Goal: Information Seeking & Learning: Learn about a topic

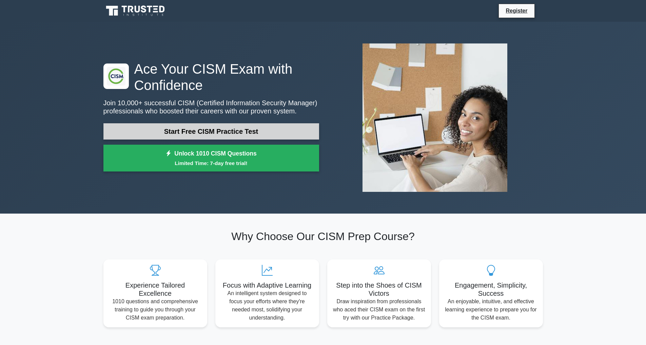
click at [218, 132] on link "Start Free CISM Practice Test" at bounding box center [211, 131] width 216 height 16
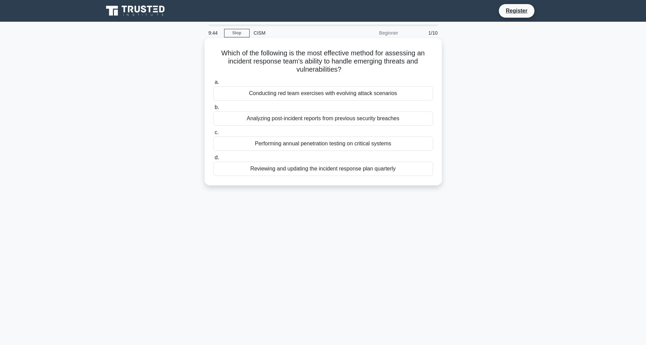
click at [300, 146] on div "Performing annual penetration testing on critical systems" at bounding box center [323, 143] width 220 height 14
click at [213, 135] on input "c. Performing annual penetration testing on critical systems" at bounding box center [213, 132] width 0 height 4
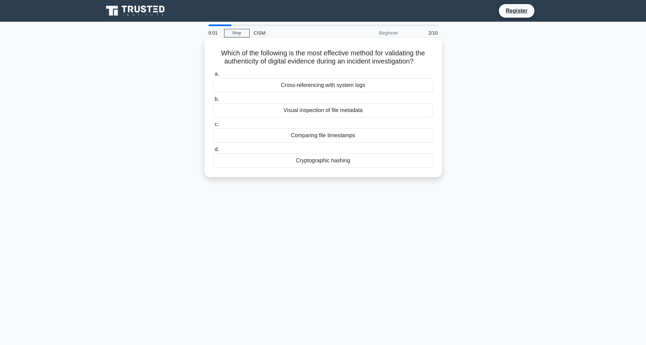
click at [316, 160] on div "Cryptographic hashing" at bounding box center [323, 160] width 220 height 14
click at [213, 152] on input "d. Cryptographic hashing" at bounding box center [213, 149] width 0 height 4
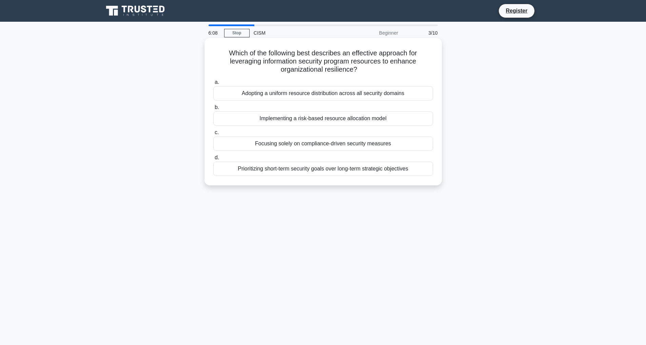
click at [301, 117] on div "Implementing a risk-based resource allocation model" at bounding box center [323, 118] width 220 height 14
click at [213, 110] on input "b. Implementing a risk-based resource allocation model" at bounding box center [213, 107] width 0 height 4
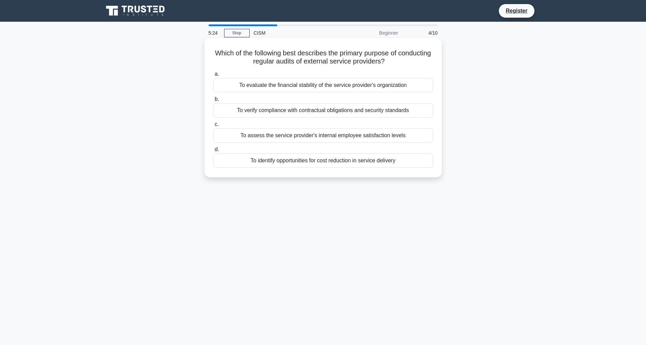
click at [382, 111] on div "To verify compliance with contractual obligations and security standards" at bounding box center [323, 110] width 220 height 14
click at [213, 101] on input "b. To verify compliance with contractual obligations and security standards" at bounding box center [213, 99] width 0 height 4
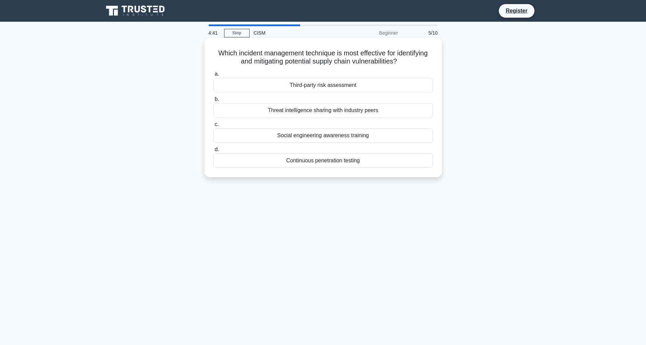
click at [333, 111] on div "Threat intelligence sharing with industry peers" at bounding box center [323, 110] width 220 height 14
click at [213, 101] on input "b. Threat intelligence sharing with industry peers" at bounding box center [213, 99] width 0 height 4
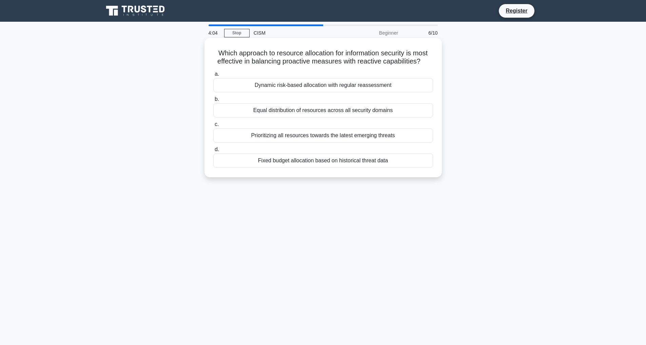
click at [359, 85] on div "Dynamic risk-based allocation with regular reassessment" at bounding box center [323, 85] width 220 height 14
click at [213, 76] on input "a. Dynamic risk-based allocation with regular reassessment" at bounding box center [213, 74] width 0 height 4
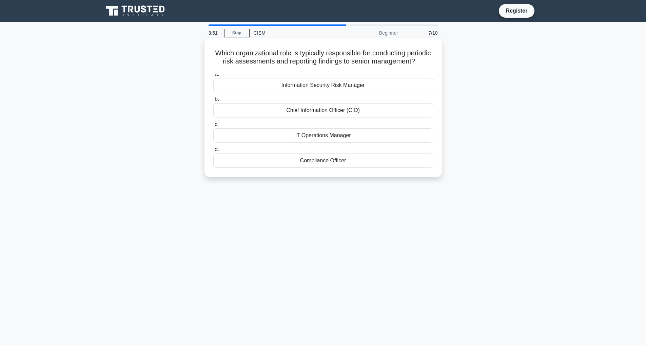
click at [342, 92] on div "Information Security Risk Manager" at bounding box center [323, 85] width 220 height 14
click at [213, 76] on input "a. Information Security Risk Manager" at bounding box center [213, 74] width 0 height 4
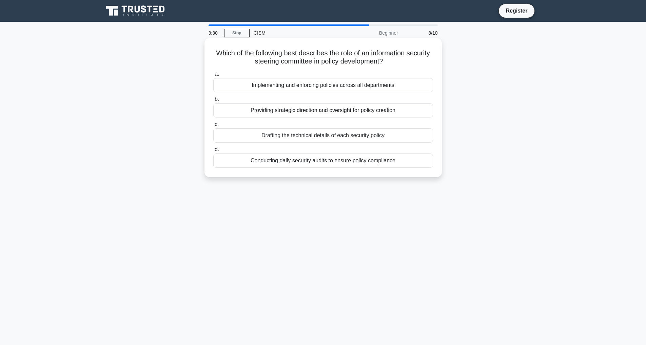
click at [399, 111] on div "Providing strategic direction and oversight for policy creation" at bounding box center [323, 110] width 220 height 14
click at [213, 101] on input "b. Providing strategic direction and oversight for policy creation" at bounding box center [213, 99] width 0 height 4
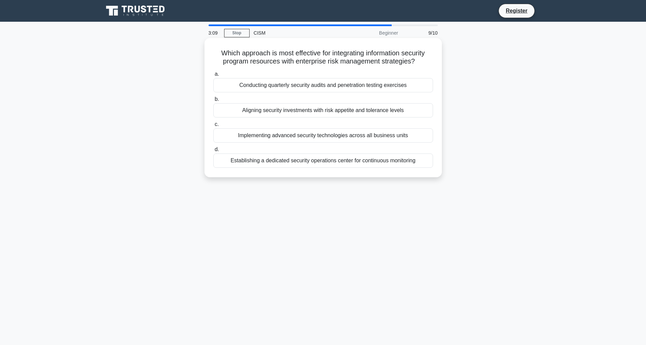
click at [337, 109] on div "Aligning security investments with risk appetite and tolerance levels" at bounding box center [323, 110] width 220 height 14
click at [213, 101] on input "b. Aligning security investments with risk appetite and tolerance levels" at bounding box center [213, 99] width 0 height 4
click at [373, 137] on div "To promote risk awareness and facilitate risk management processes" at bounding box center [323, 135] width 220 height 14
click at [213, 127] on input "c. To promote risk awareness and facilitate risk management processes" at bounding box center [213, 124] width 0 height 4
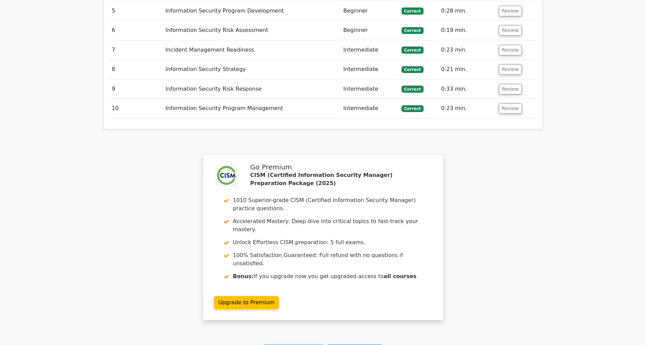
scroll to position [1087, 0]
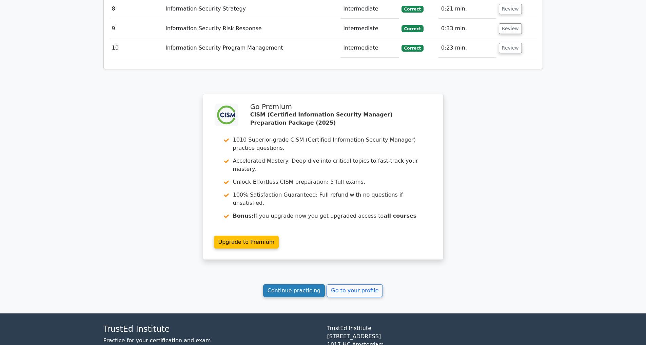
click at [307, 284] on link "Continue practicing" at bounding box center [294, 290] width 62 height 13
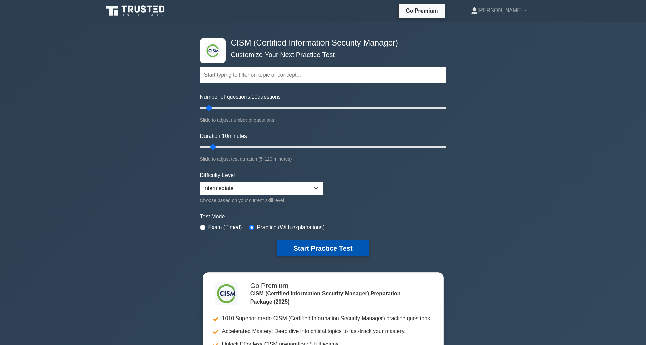
click at [310, 245] on button "Start Practice Test" at bounding box center [323, 248] width 92 height 16
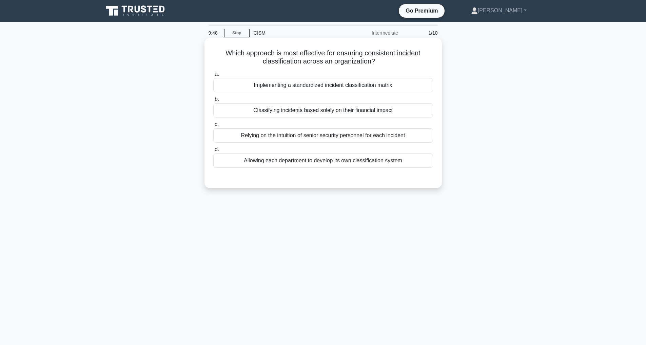
click at [338, 81] on div "Implementing a standardized incident classification matrix" at bounding box center [323, 85] width 220 height 14
click at [213, 76] on input "a. Implementing a standardized incident classification matrix" at bounding box center [213, 74] width 0 height 4
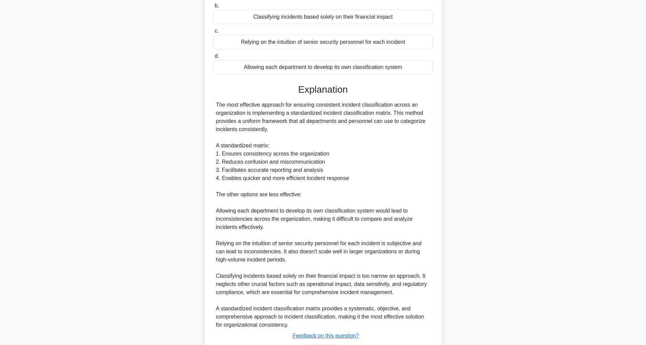
scroll to position [139, 0]
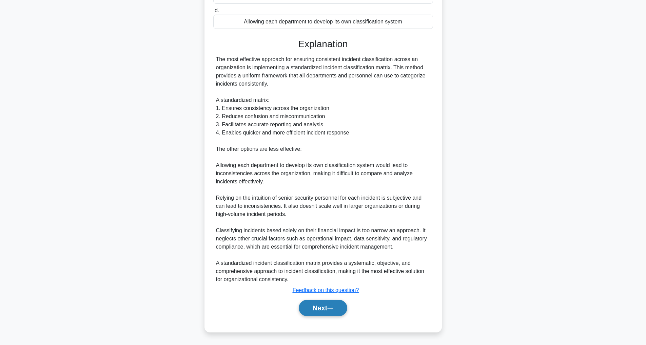
drag, startPoint x: 321, startPoint y: 307, endPoint x: 320, endPoint y: 287, distance: 20.4
click at [321, 307] on button "Next" at bounding box center [323, 308] width 49 height 16
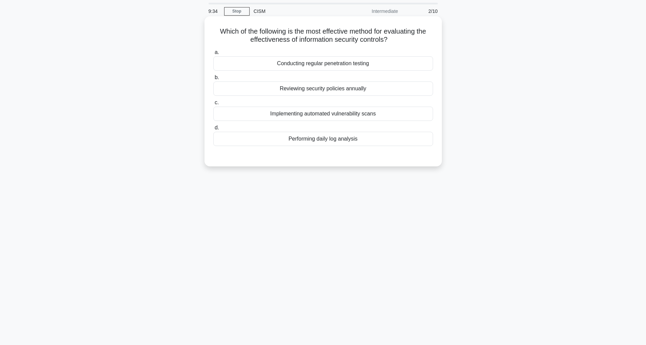
click at [316, 63] on div "Conducting regular penetration testing" at bounding box center [323, 63] width 220 height 14
click at [213, 55] on input "a. Conducting regular penetration testing" at bounding box center [213, 52] width 0 height 4
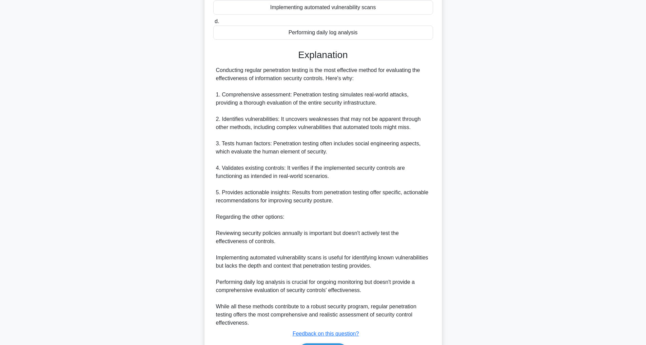
scroll to position [172, 0]
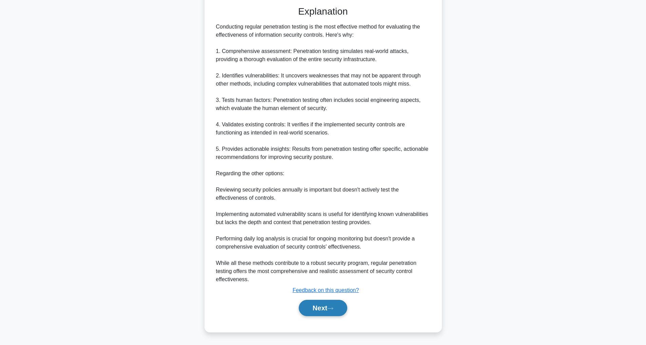
click at [313, 309] on button "Next" at bounding box center [323, 308] width 49 height 16
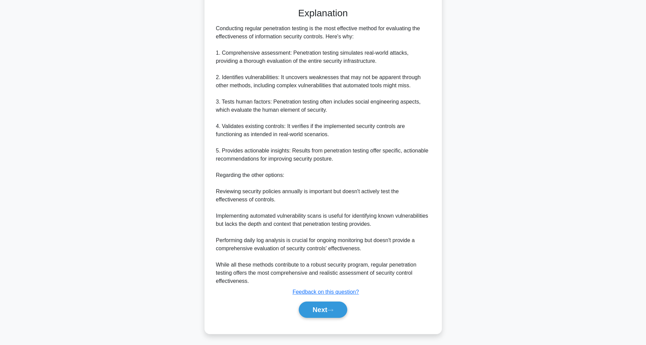
scroll to position [22, 0]
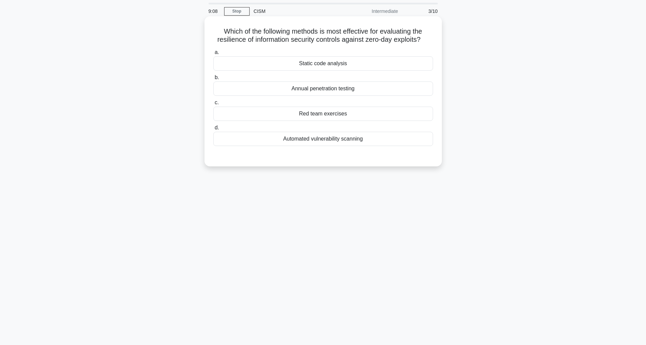
click at [311, 89] on div "Annual penetration testing" at bounding box center [323, 88] width 220 height 14
click at [213, 80] on input "b. Annual penetration testing" at bounding box center [213, 77] width 0 height 4
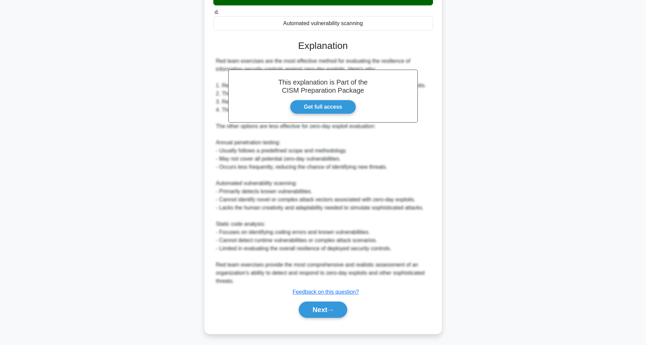
scroll to position [140, 0]
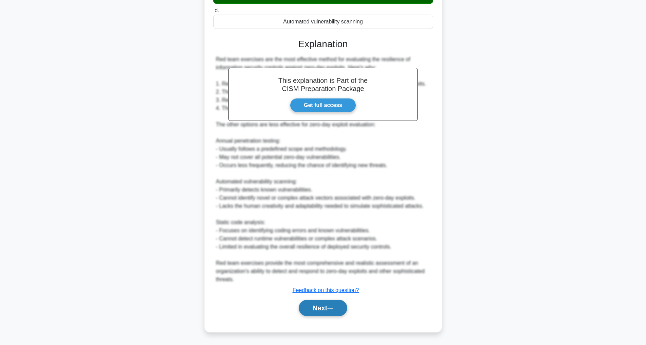
click at [317, 310] on button "Next" at bounding box center [323, 308] width 49 height 16
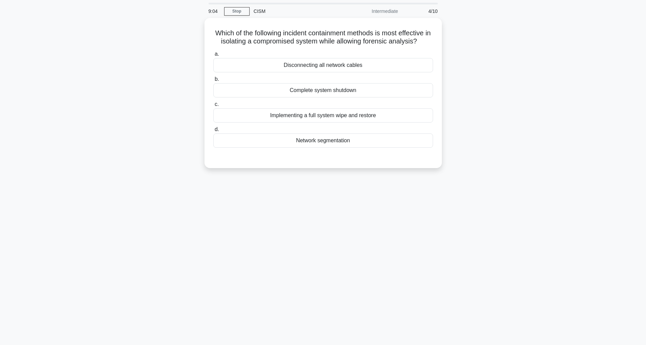
scroll to position [22, 0]
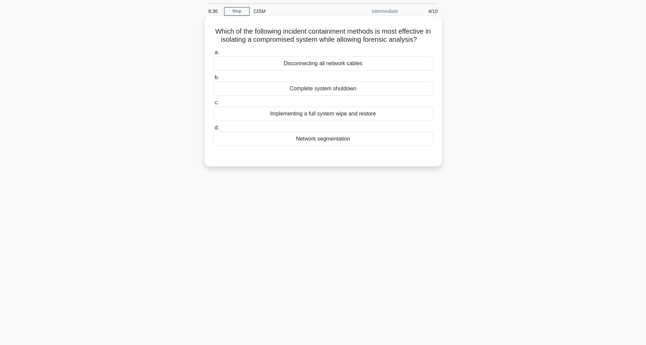
click at [312, 63] on div "Disconnecting all network cables" at bounding box center [323, 63] width 220 height 14
click at [213, 55] on input "a. Disconnecting all network cables" at bounding box center [213, 52] width 0 height 4
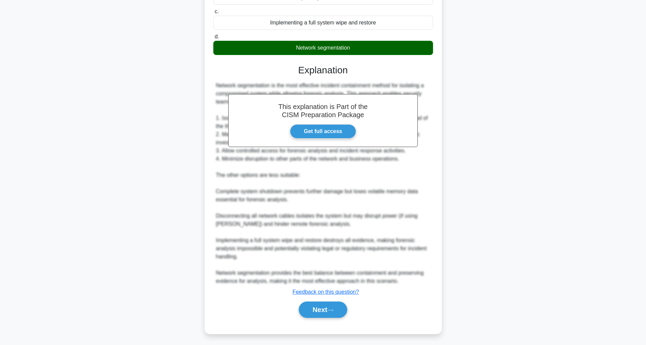
scroll to position [115, 0]
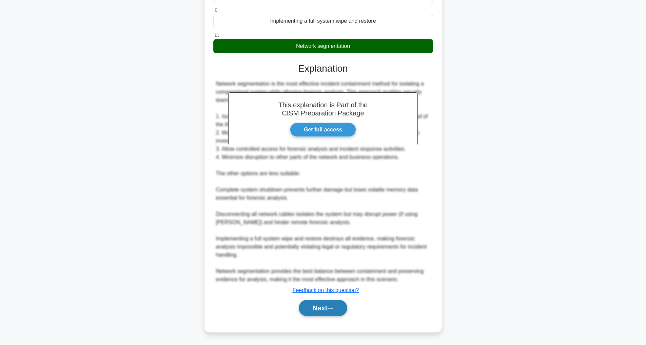
click at [329, 302] on button "Next" at bounding box center [323, 308] width 49 height 16
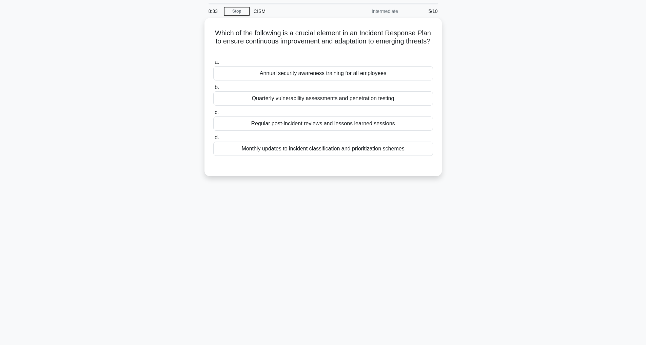
scroll to position [22, 0]
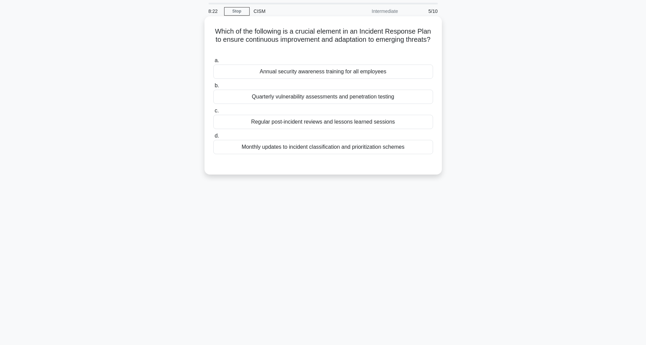
click at [347, 125] on div "Regular post-incident reviews and lessons learned sessions" at bounding box center [323, 122] width 220 height 14
click at [213, 113] on input "c. Regular post-incident reviews and lessons learned sessions" at bounding box center [213, 111] width 0 height 4
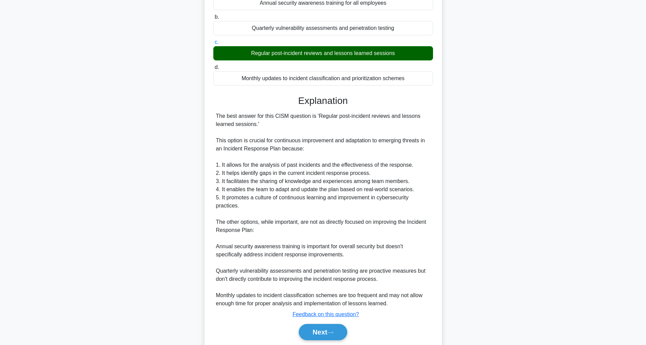
scroll to position [115, 0]
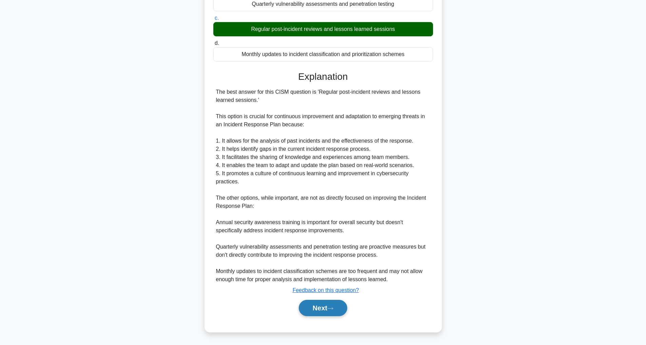
click at [334, 309] on icon at bounding box center [330, 308] width 6 height 4
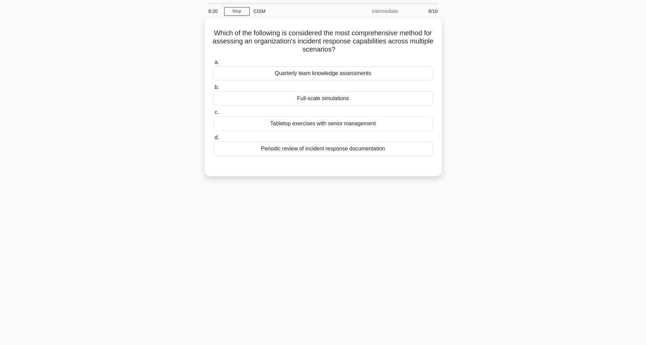
scroll to position [22, 0]
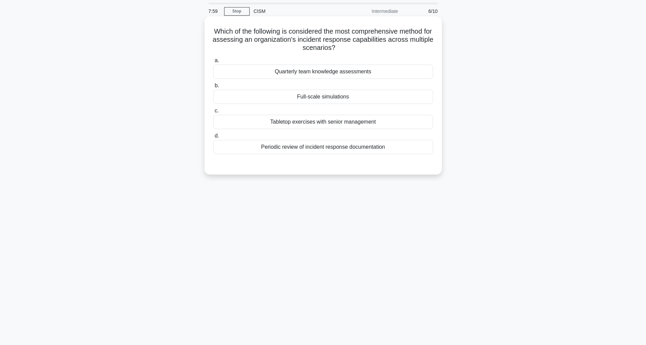
click at [327, 96] on div "Full-scale simulations" at bounding box center [323, 97] width 220 height 14
click at [213, 88] on input "b. Full-scale simulations" at bounding box center [213, 85] width 0 height 4
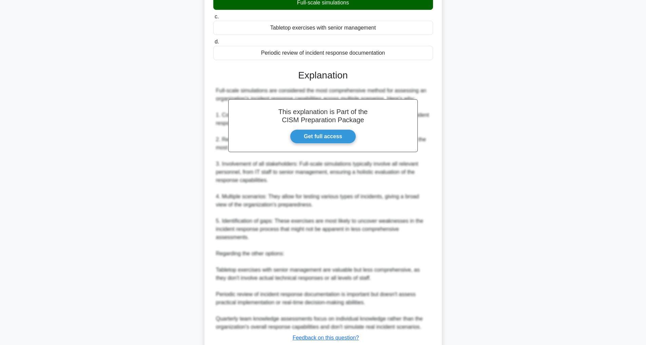
scroll to position [164, 0]
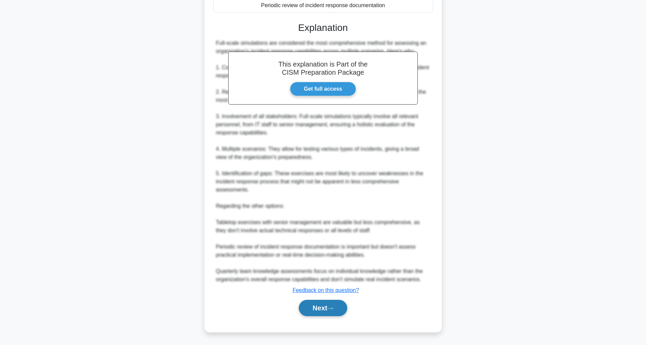
click at [329, 315] on button "Next" at bounding box center [323, 308] width 49 height 16
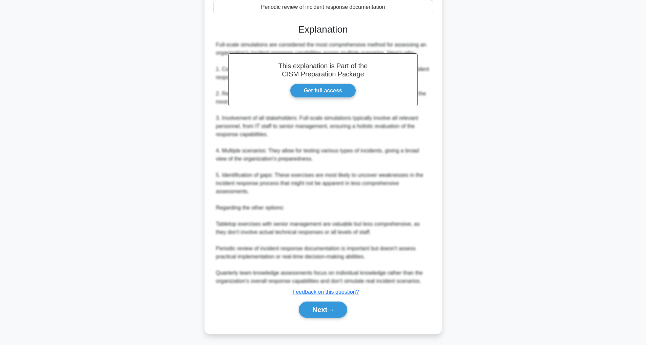
scroll to position [22, 0]
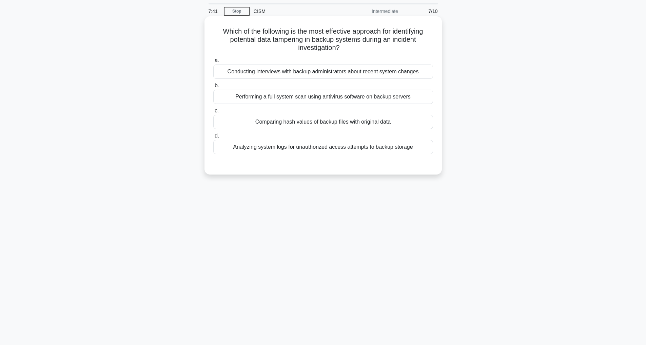
click at [333, 121] on div "Comparing hash values of backup files with original data" at bounding box center [323, 122] width 220 height 14
click at [213, 113] on input "c. Comparing hash values of backup files with original data" at bounding box center [213, 111] width 0 height 4
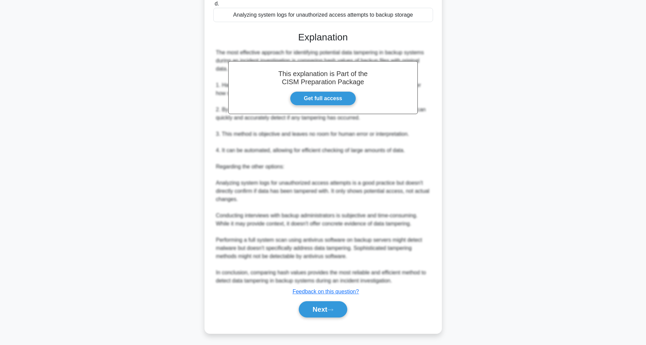
scroll to position [155, 0]
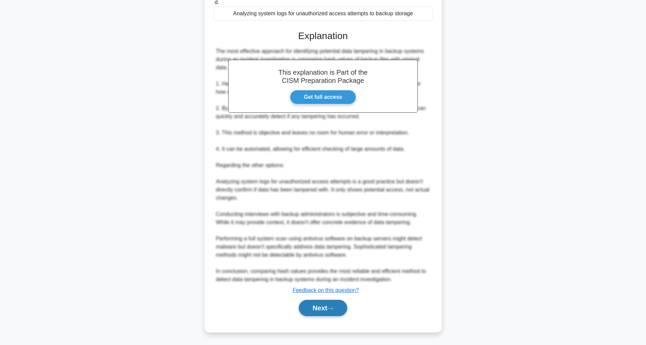
click at [331, 311] on button "Next" at bounding box center [323, 308] width 49 height 16
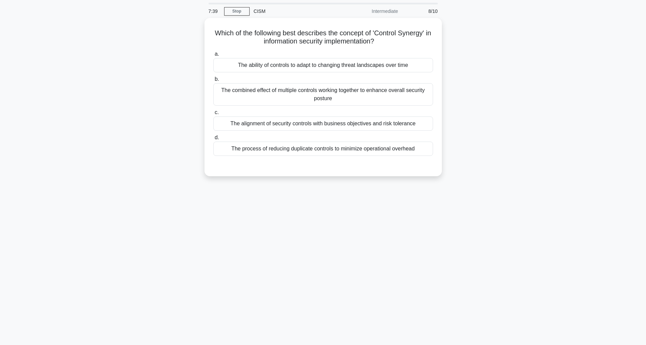
scroll to position [22, 0]
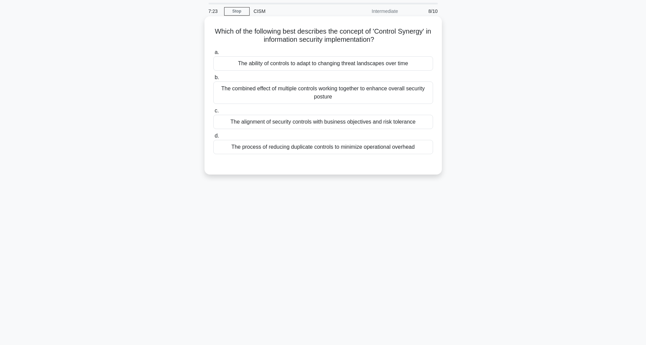
click at [305, 91] on div "The combined effect of multiple controls working together to enhance overall se…" at bounding box center [323, 92] width 220 height 22
click at [213, 80] on input "b. The combined effect of multiple controls working together to enhance overall…" at bounding box center [213, 77] width 0 height 4
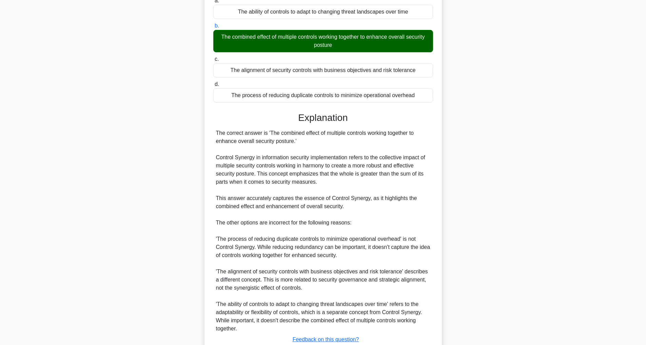
scroll to position [123, 0]
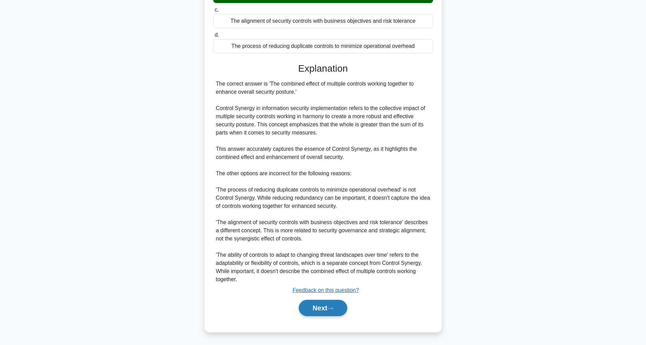
click at [326, 307] on button "Next" at bounding box center [323, 308] width 49 height 16
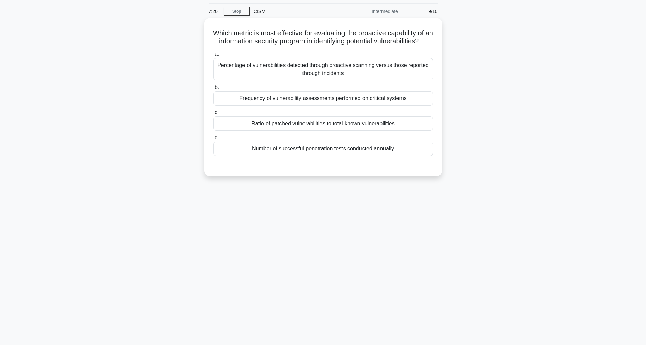
scroll to position [22, 0]
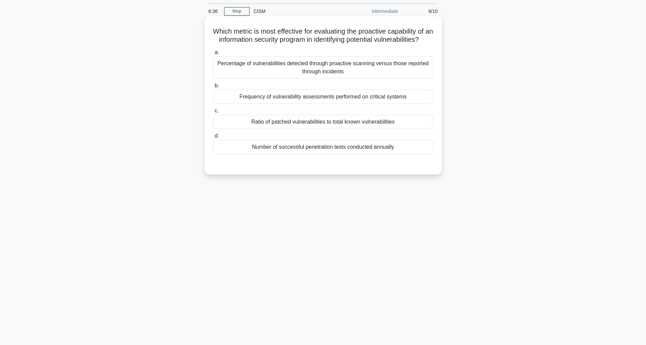
click at [294, 154] on div "Number of successful penetration tests conducted annually" at bounding box center [323, 147] width 220 height 14
click at [213, 138] on input "d. Number of successful penetration tests conducted annually" at bounding box center [213, 136] width 0 height 4
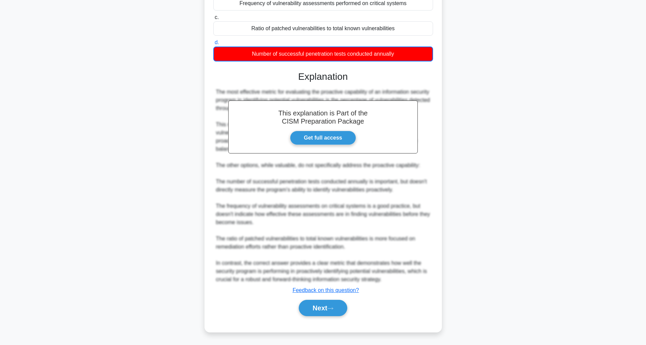
scroll to position [132, 0]
click at [316, 308] on button "Next" at bounding box center [323, 308] width 49 height 16
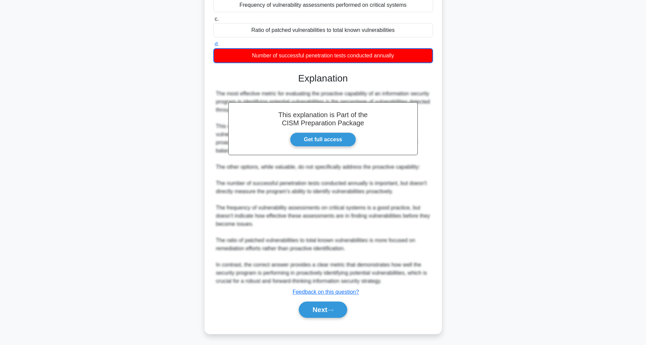
scroll to position [22, 0]
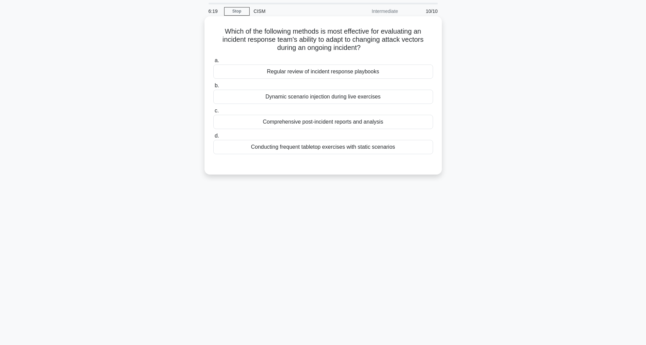
click at [305, 99] on div "Dynamic scenario injection during live exercises" at bounding box center [323, 97] width 220 height 14
click at [213, 88] on input "b. Dynamic scenario injection during live exercises" at bounding box center [213, 85] width 0 height 4
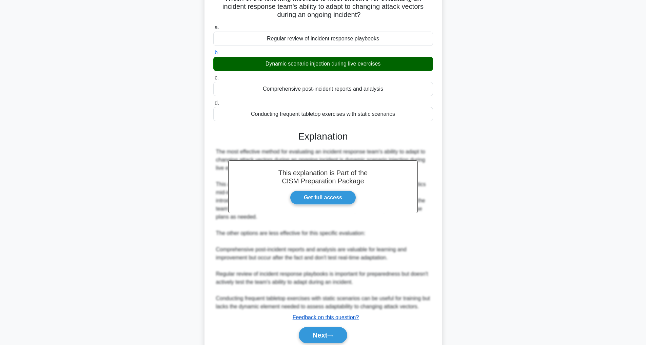
scroll to position [82, 0]
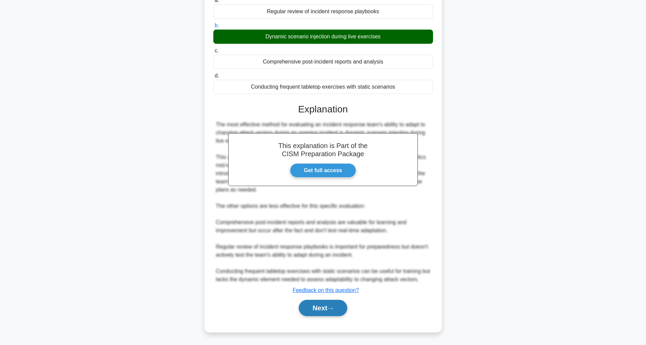
click at [320, 305] on button "Next" at bounding box center [323, 308] width 49 height 16
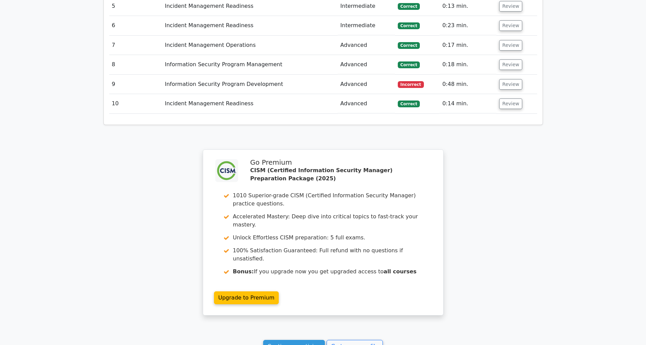
scroll to position [1077, 0]
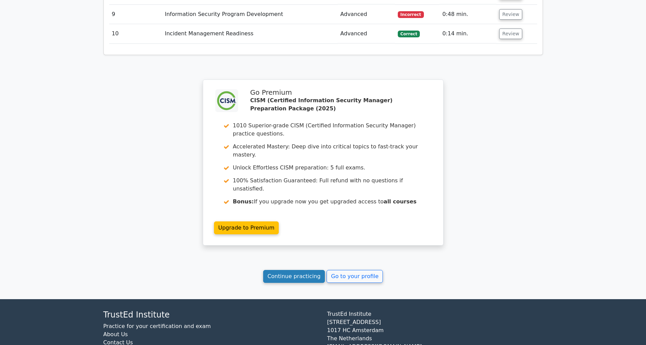
click at [290, 270] on link "Continue practicing" at bounding box center [294, 276] width 62 height 13
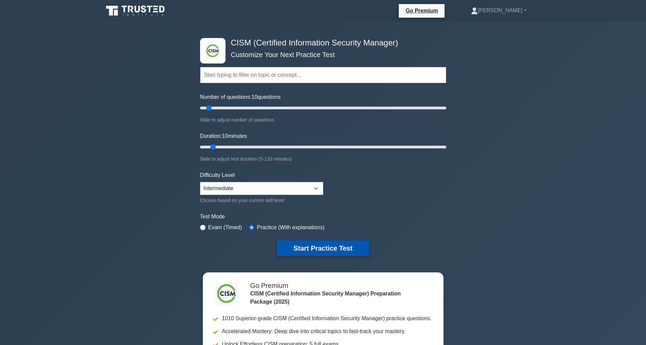
click at [318, 242] on button "Start Practice Test" at bounding box center [323, 248] width 92 height 16
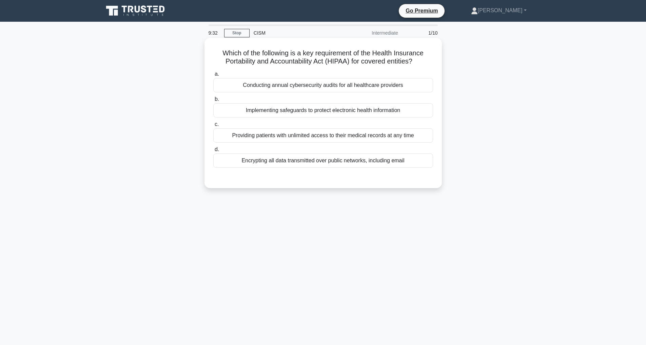
click at [310, 111] on div "Implementing safeguards to protect electronic health information" at bounding box center [323, 110] width 220 height 14
click at [213, 101] on input "b. Implementing safeguards to protect electronic health information" at bounding box center [213, 99] width 0 height 4
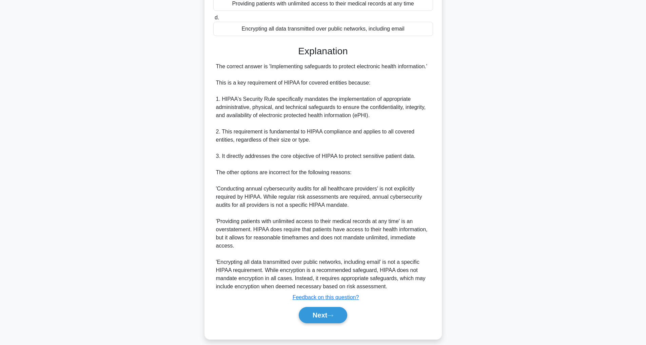
scroll to position [139, 0]
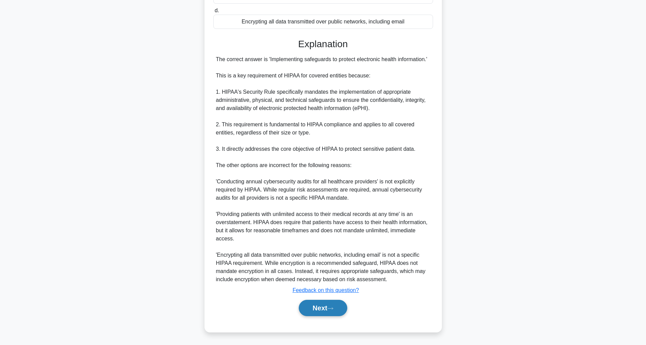
click at [339, 306] on button "Next" at bounding box center [323, 308] width 49 height 16
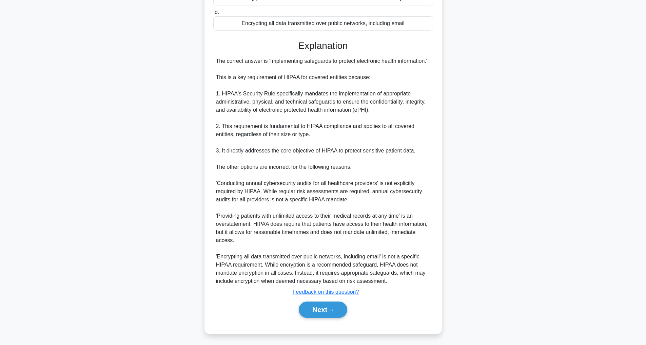
scroll to position [22, 0]
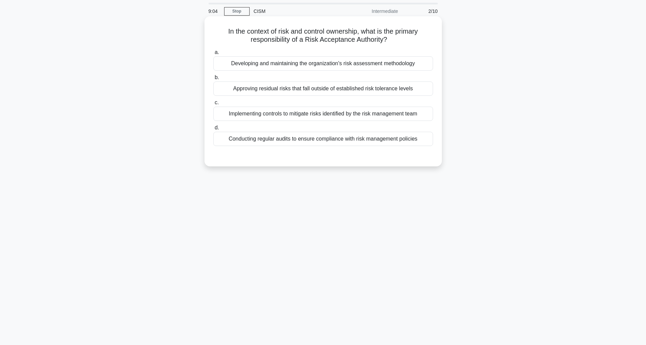
click at [292, 61] on div "Developing and maintaining the organization's risk assessment methodology" at bounding box center [323, 63] width 220 height 14
click at [213, 55] on input "a. Developing and maintaining the organization's risk assessment methodology" at bounding box center [213, 52] width 0 height 4
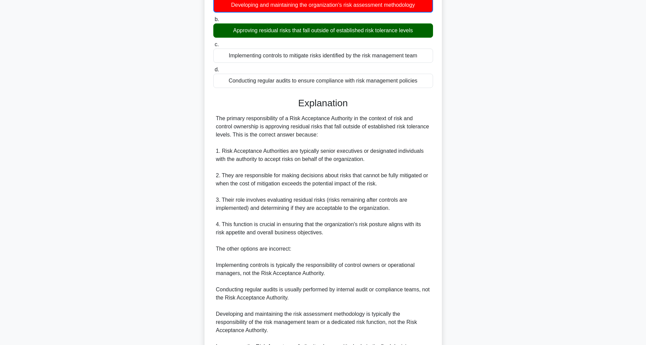
scroll to position [164, 0]
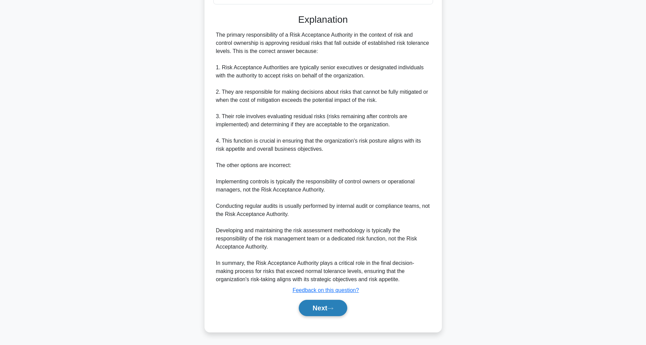
click at [320, 306] on button "Next" at bounding box center [323, 308] width 49 height 16
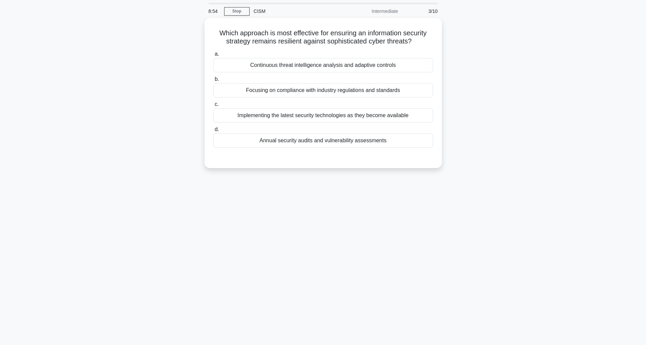
scroll to position [22, 0]
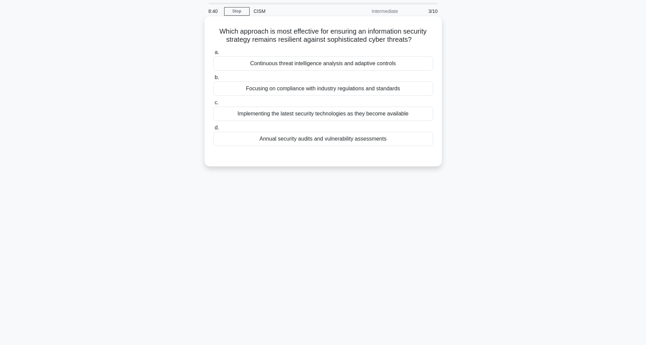
click at [314, 63] on div "Continuous threat intelligence analysis and adaptive controls" at bounding box center [323, 63] width 220 height 14
click at [213, 55] on input "a. Continuous threat intelligence analysis and adaptive controls" at bounding box center [213, 52] width 0 height 4
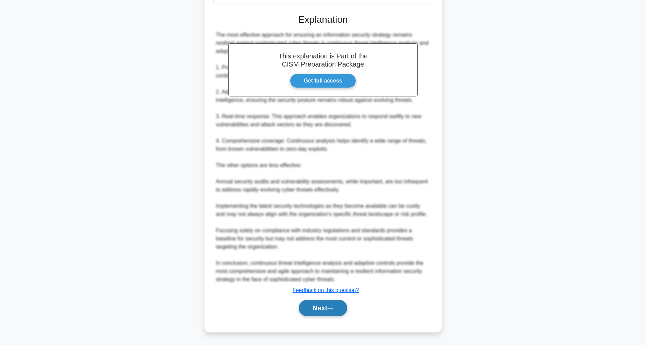
click at [302, 307] on button "Next" at bounding box center [323, 308] width 49 height 16
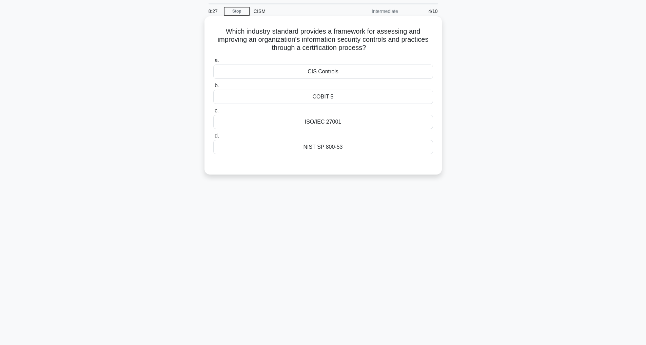
click at [327, 123] on div "ISO/IEC 27001" at bounding box center [323, 122] width 220 height 14
click at [213, 113] on input "c. ISO/IEC 27001" at bounding box center [213, 111] width 0 height 4
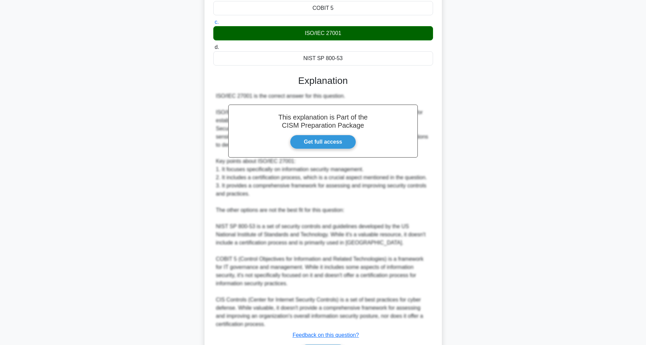
scroll to position [155, 0]
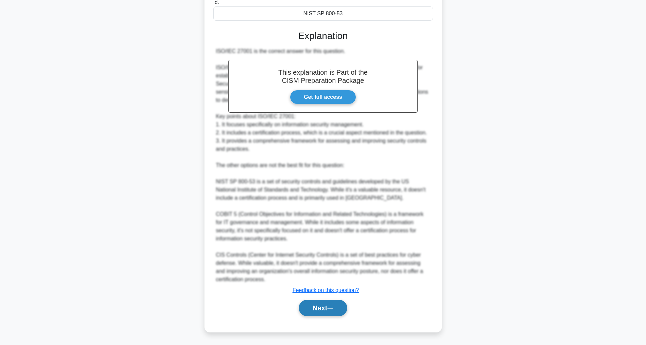
click at [312, 307] on button "Next" at bounding box center [323, 308] width 49 height 16
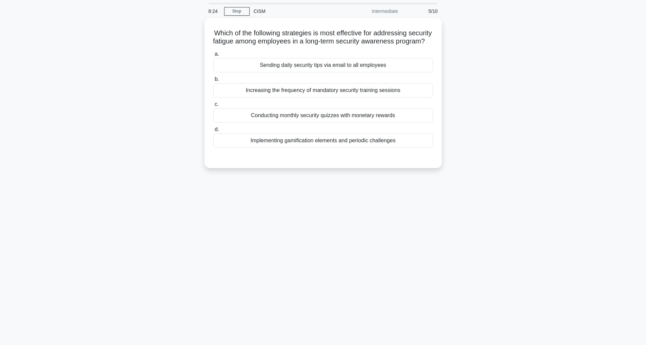
scroll to position [22, 0]
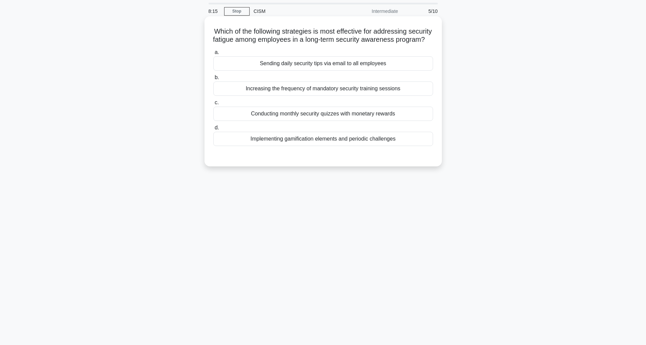
click at [359, 121] on div "Conducting monthly security quizzes with monetary rewards" at bounding box center [323, 114] width 220 height 14
click at [213, 105] on input "c. Conducting monthly security quizzes with monetary rewards" at bounding box center [213, 102] width 0 height 4
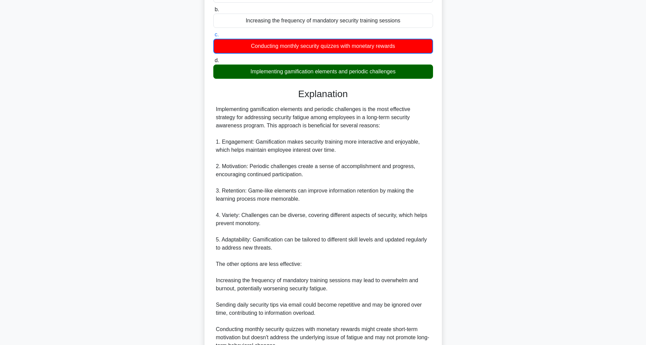
scroll to position [189, 0]
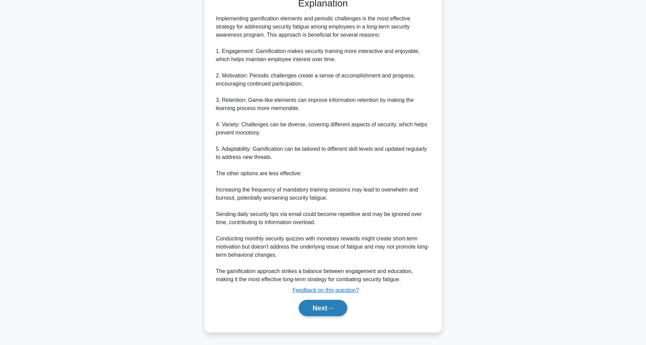
click at [315, 308] on button "Next" at bounding box center [323, 308] width 49 height 16
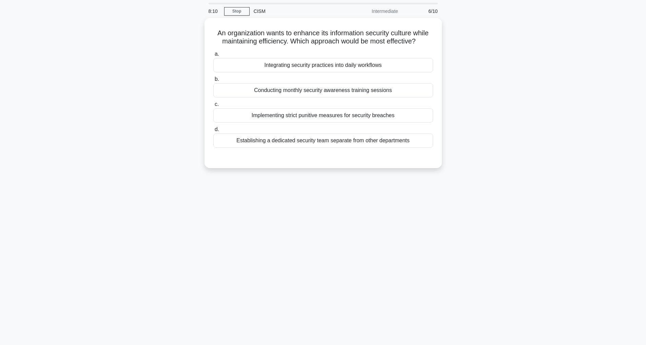
scroll to position [22, 0]
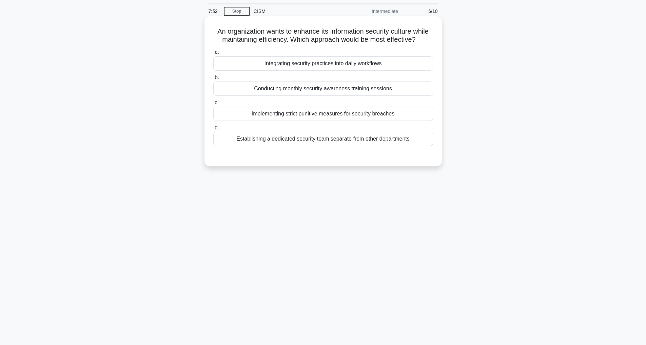
click at [337, 63] on div "Integrating security practices into daily workflows" at bounding box center [323, 63] width 220 height 14
click at [213, 55] on input "a. Integrating security practices into daily workflows" at bounding box center [213, 52] width 0 height 4
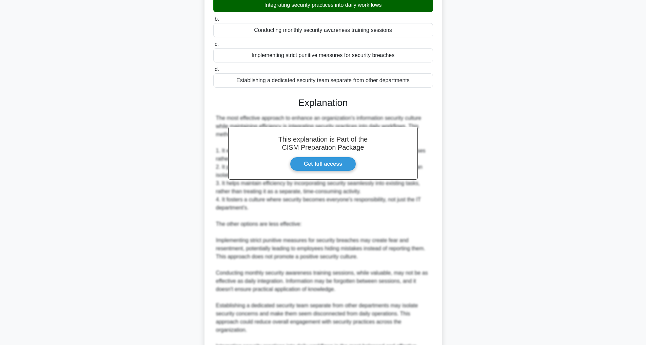
scroll to position [155, 0]
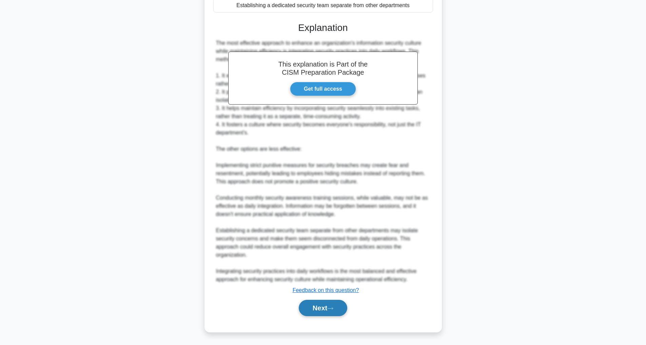
click at [324, 309] on button "Next" at bounding box center [323, 308] width 49 height 16
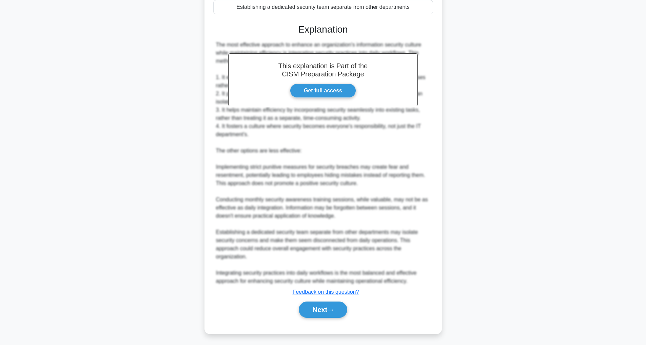
scroll to position [22, 0]
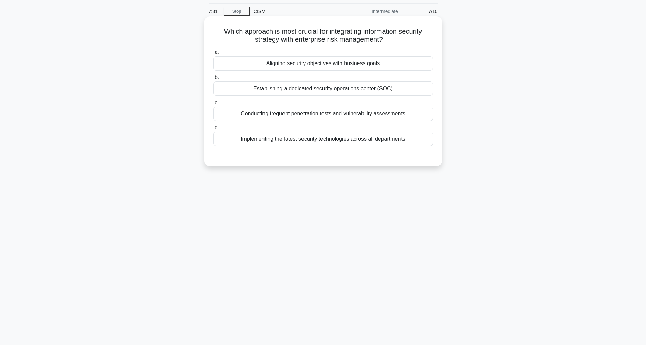
click at [334, 66] on div "Aligning security objectives with business goals" at bounding box center [323, 63] width 220 height 14
click at [213, 55] on input "a. Aligning security objectives with business goals" at bounding box center [213, 52] width 0 height 4
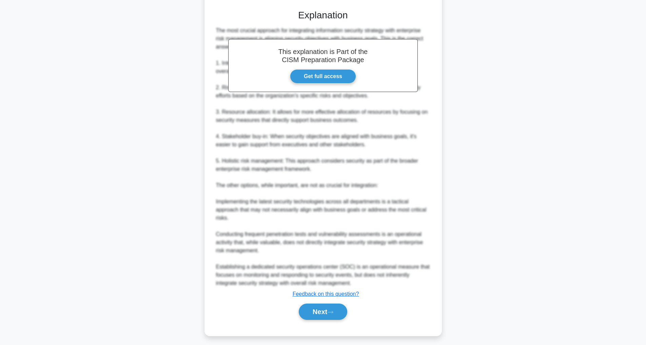
scroll to position [172, 0]
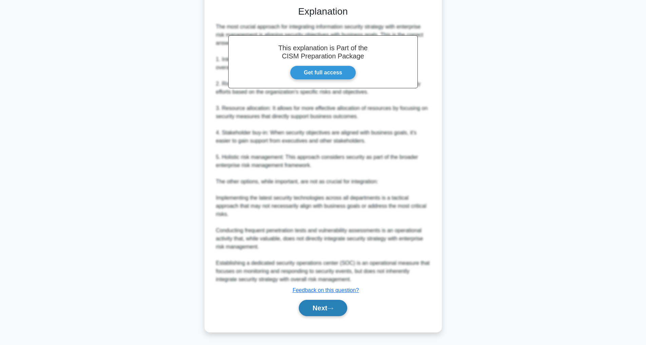
click at [311, 311] on button "Next" at bounding box center [323, 308] width 49 height 16
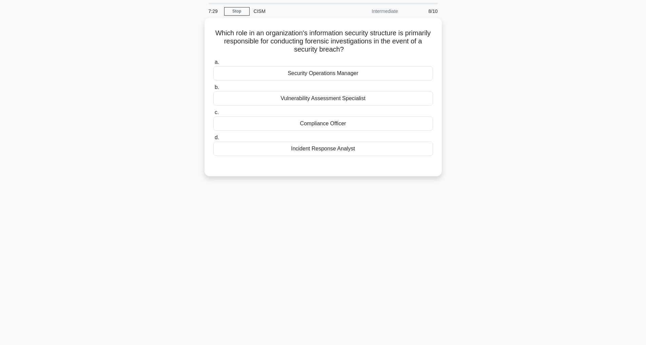
scroll to position [22, 0]
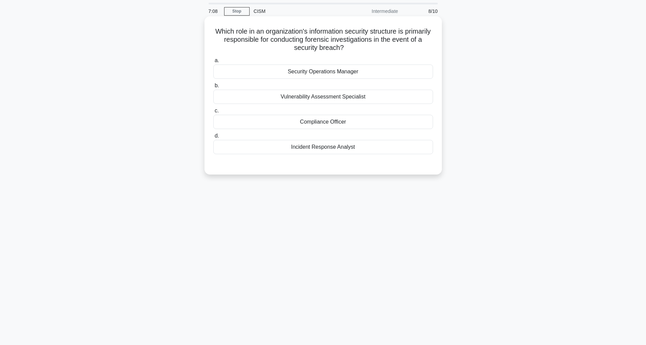
click at [338, 147] on div "Incident Response Analyst" at bounding box center [323, 147] width 220 height 14
click at [213, 138] on input "d. Incident Response Analyst" at bounding box center [213, 136] width 0 height 4
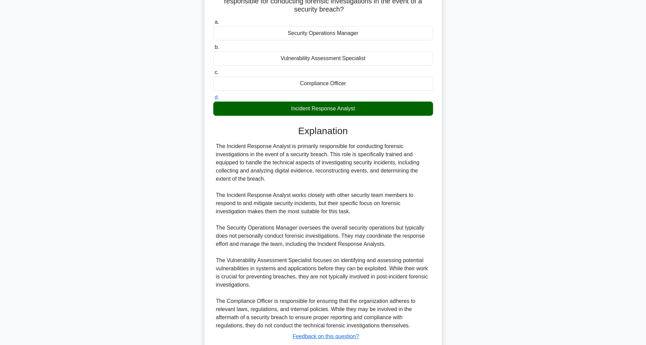
scroll to position [107, 0]
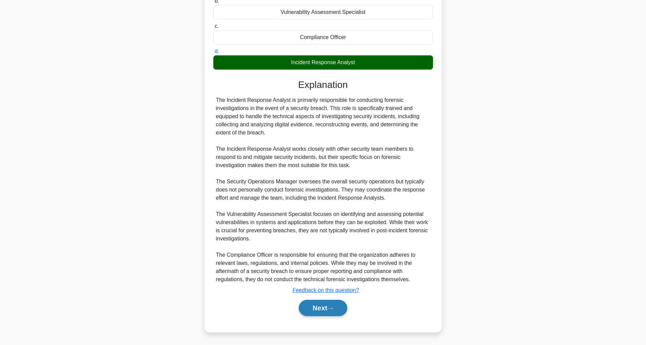
click at [315, 305] on button "Next" at bounding box center [323, 308] width 49 height 16
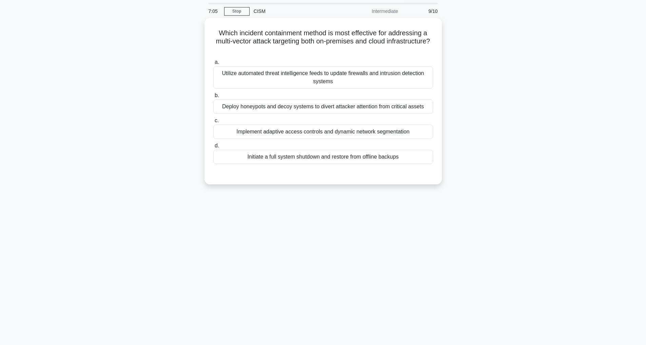
scroll to position [22, 0]
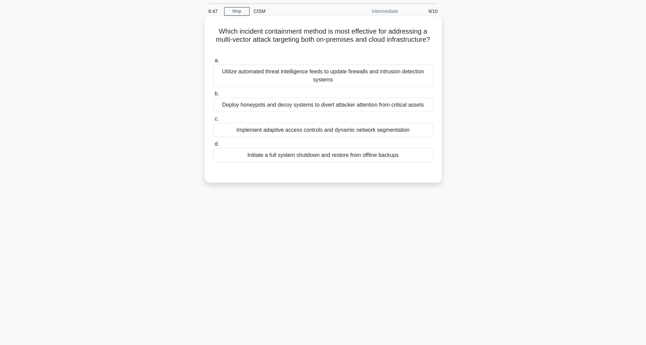
click at [373, 133] on div "Implement adaptive access controls and dynamic network segmentation" at bounding box center [323, 130] width 220 height 14
click at [213, 121] on input "c. Implement adaptive access controls and dynamic network segmentation" at bounding box center [213, 119] width 0 height 4
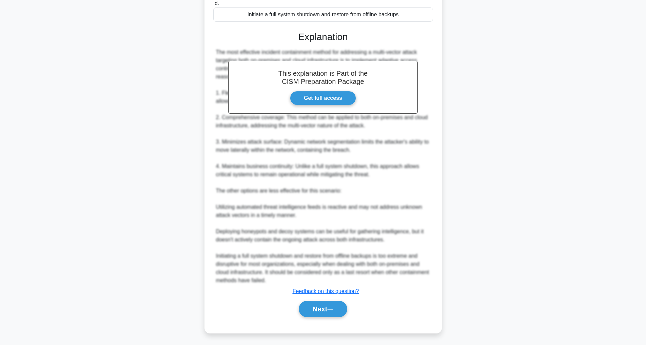
scroll to position [164, 0]
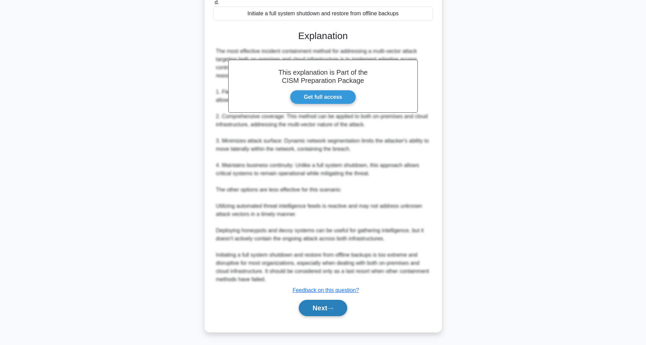
click at [331, 307] on icon at bounding box center [330, 308] width 6 height 4
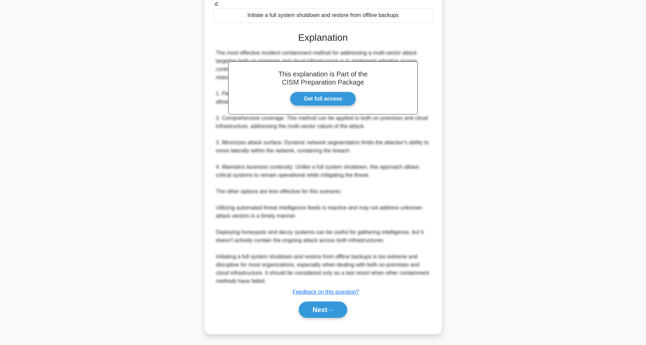
scroll to position [22, 0]
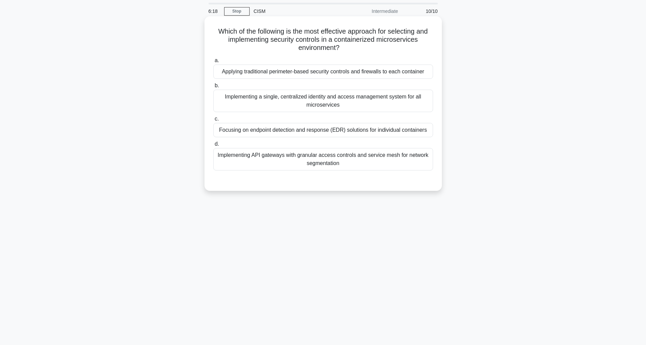
click at [350, 103] on div "Implementing a single, centralized identity and access management system for al…" at bounding box center [323, 101] width 220 height 22
click at [213, 88] on input "b. Implementing a single, centralized identity and access management system for…" at bounding box center [213, 85] width 0 height 4
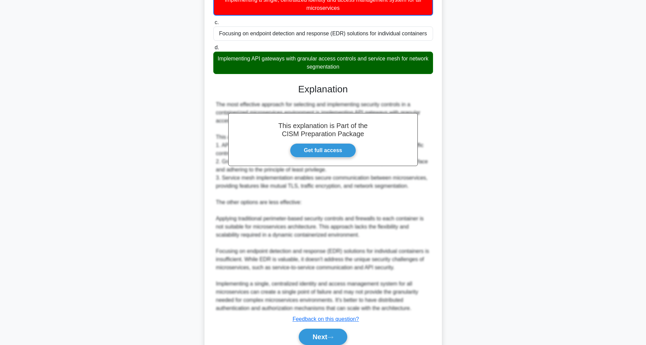
scroll to position [123, 0]
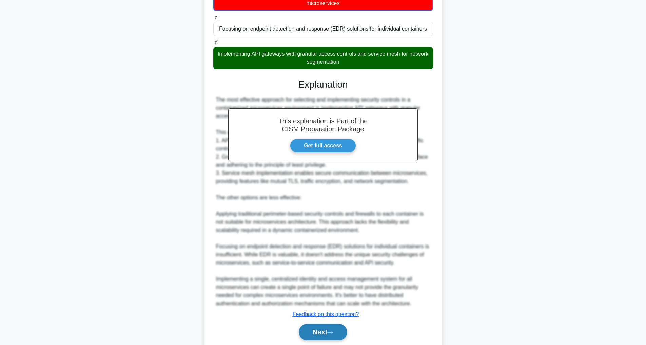
click at [326, 334] on button "Next" at bounding box center [323, 332] width 49 height 16
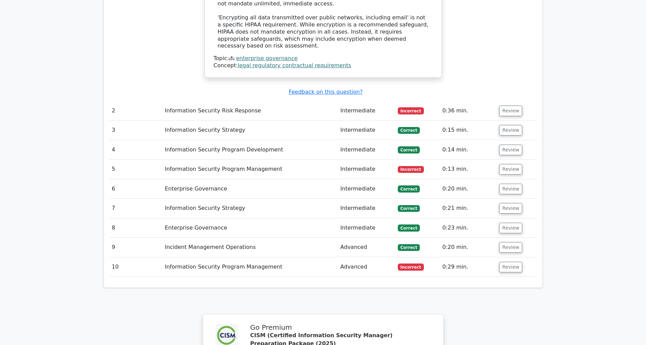
scroll to position [916, 0]
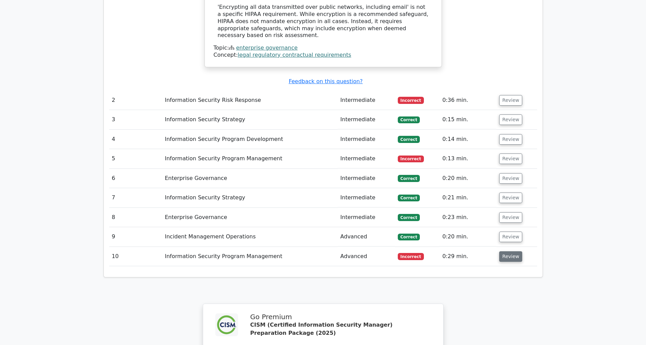
click at [508, 251] on button "Review" at bounding box center [510, 256] width 23 height 11
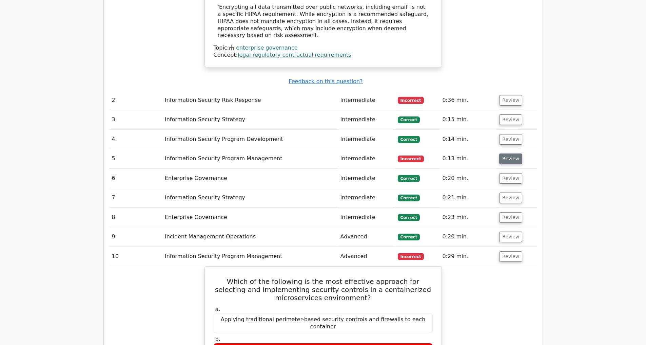
click at [508, 153] on button "Review" at bounding box center [510, 158] width 23 height 11
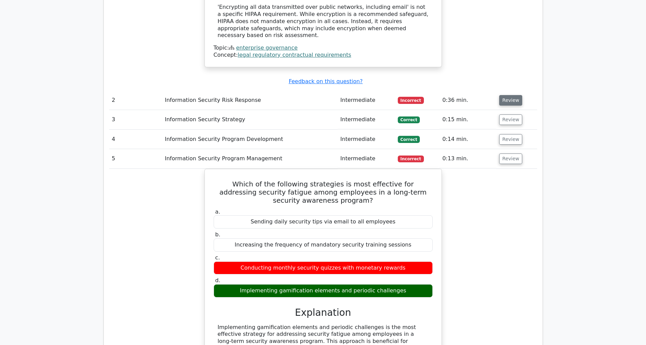
click at [506, 95] on button "Review" at bounding box center [510, 100] width 23 height 11
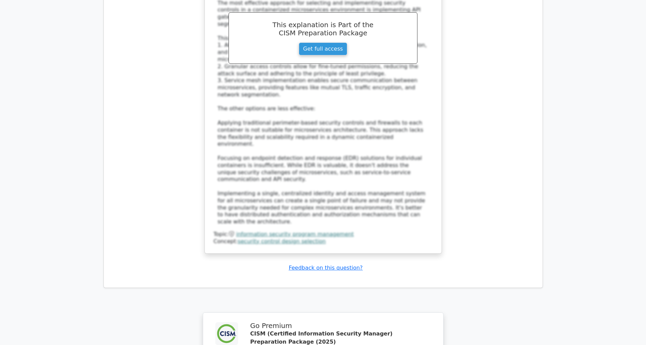
scroll to position [2341, 0]
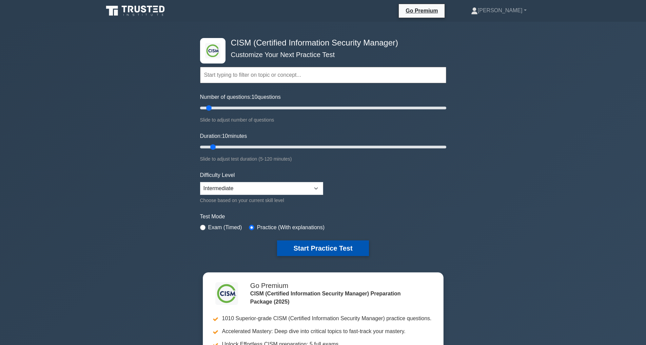
click at [322, 248] on button "Start Practice Test" at bounding box center [323, 248] width 92 height 16
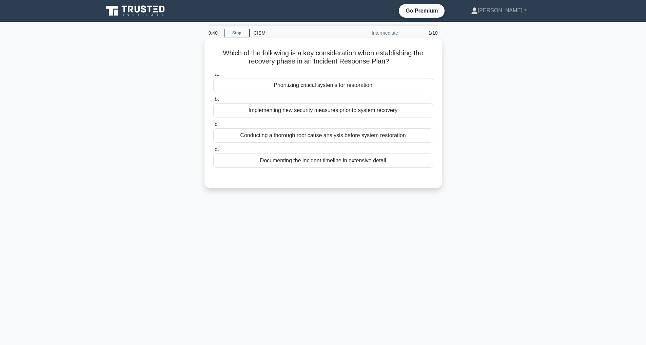
click at [377, 138] on div "Conducting a thorough root cause analysis before system restoration" at bounding box center [323, 135] width 220 height 14
click at [213, 127] on input "c. Conducting a thorough root cause analysis before system restoration" at bounding box center [213, 124] width 0 height 4
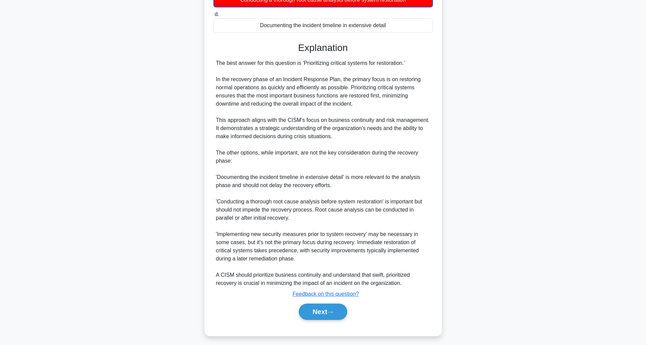
scroll to position [140, 0]
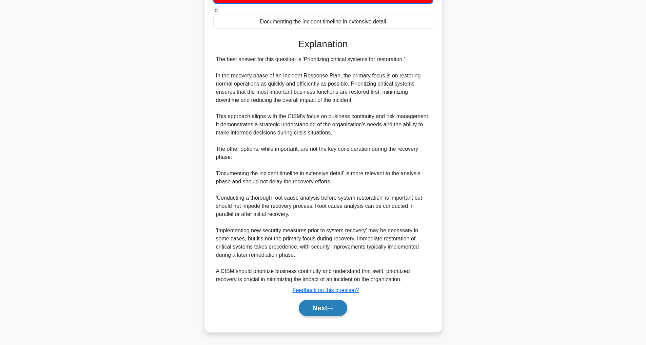
click at [321, 307] on button "Next" at bounding box center [323, 308] width 49 height 16
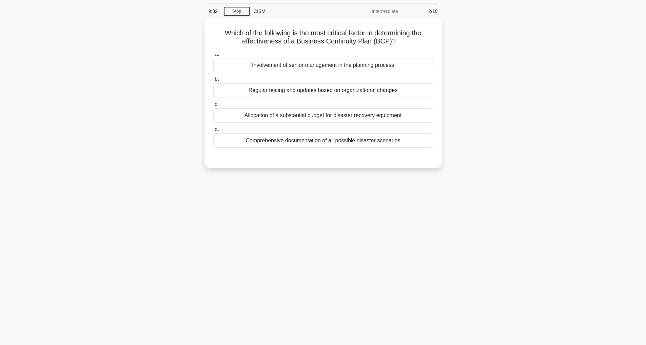
scroll to position [22, 0]
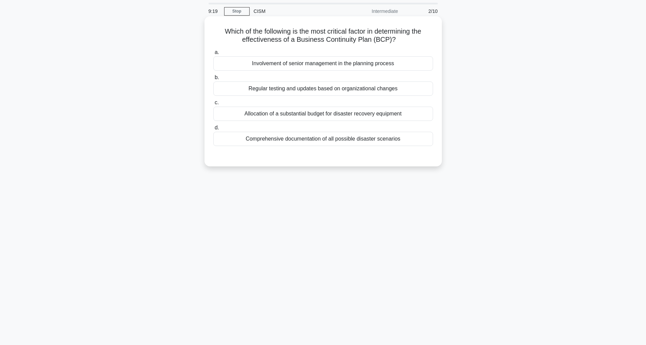
click at [332, 64] on div "Involvement of senior management in the planning process" at bounding box center [323, 63] width 220 height 14
click at [213, 55] on input "a. Involvement of senior management in the planning process" at bounding box center [213, 52] width 0 height 4
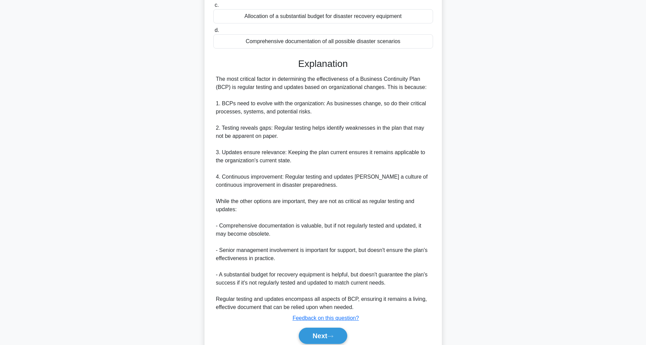
scroll to position [148, 0]
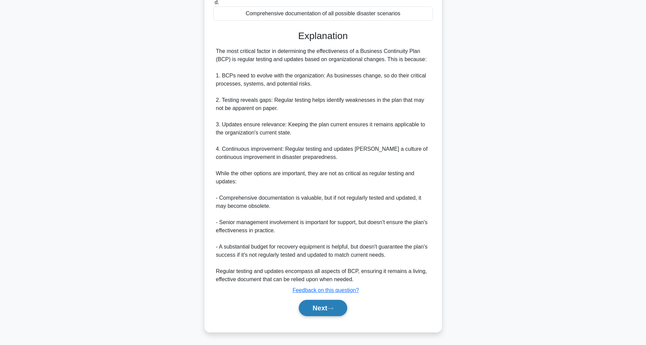
click at [303, 308] on button "Next" at bounding box center [323, 308] width 49 height 16
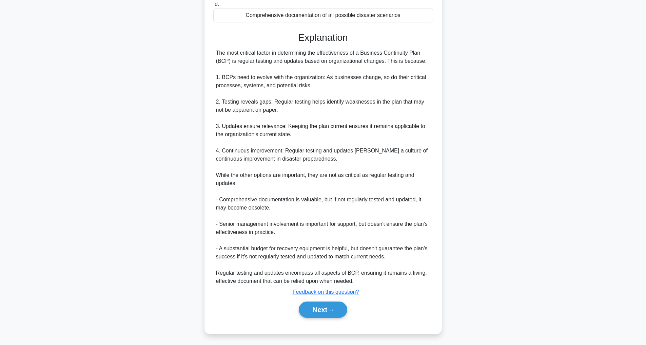
scroll to position [22, 0]
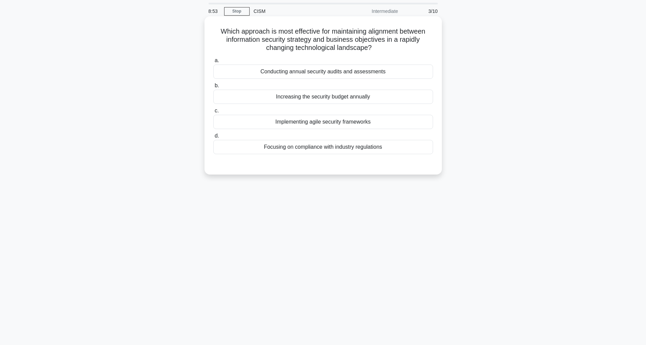
click at [279, 76] on div "Conducting annual security audits and assessments" at bounding box center [323, 71] width 220 height 14
click at [213, 63] on input "a. Conducting annual security audits and assessments" at bounding box center [213, 60] width 0 height 4
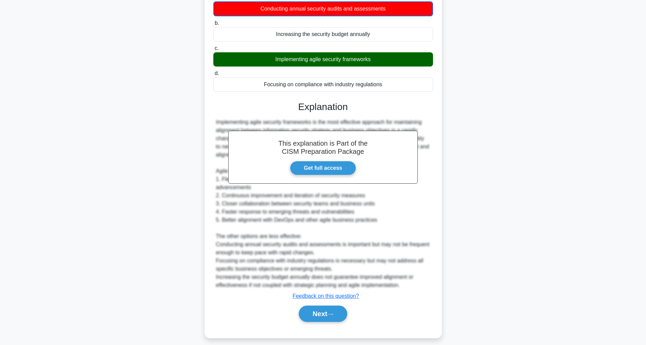
scroll to position [91, 0]
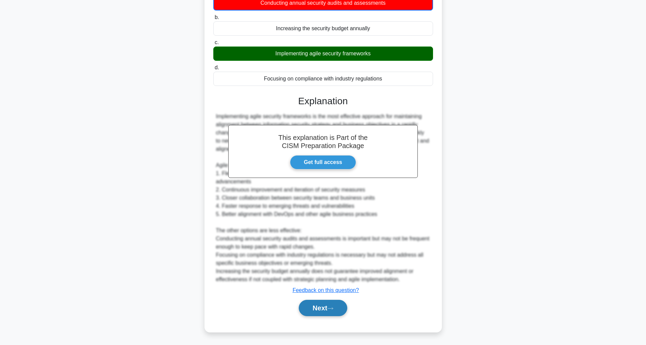
click at [308, 303] on button "Next" at bounding box center [323, 308] width 49 height 16
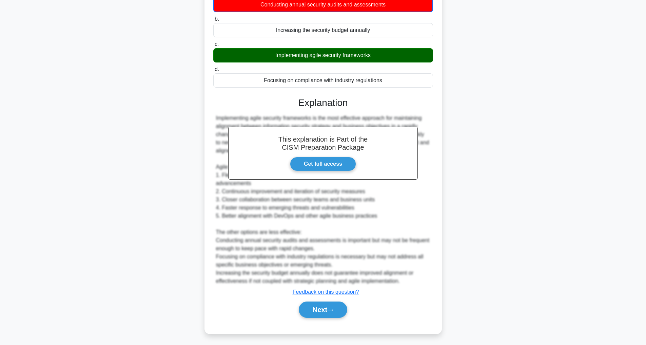
scroll to position [22, 0]
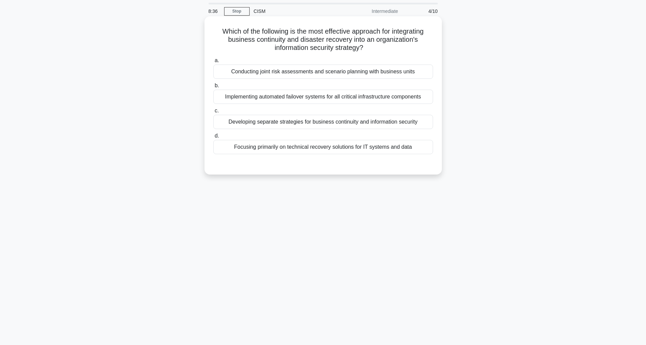
click at [324, 71] on div "Conducting joint risk assessments and scenario planning with business units" at bounding box center [323, 71] width 220 height 14
click at [213, 63] on input "a. Conducting joint risk assessments and scenario planning with business units" at bounding box center [213, 60] width 0 height 4
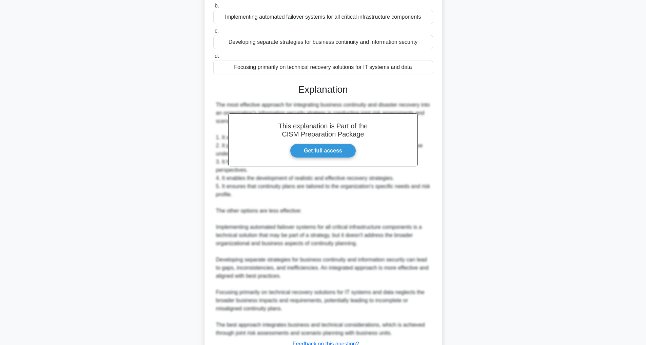
scroll to position [155, 0]
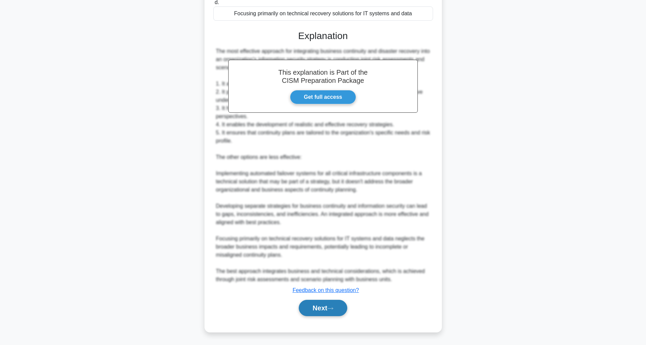
click at [346, 304] on button "Next" at bounding box center [323, 308] width 49 height 16
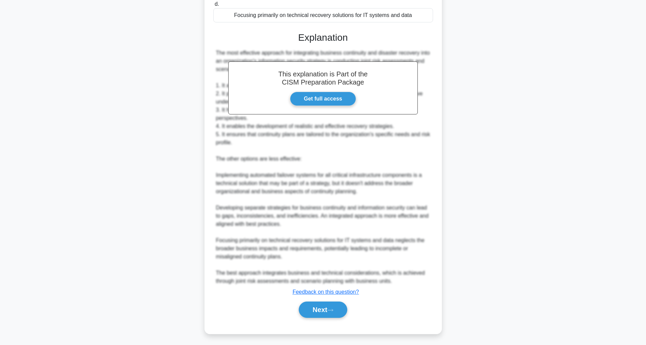
scroll to position [22, 0]
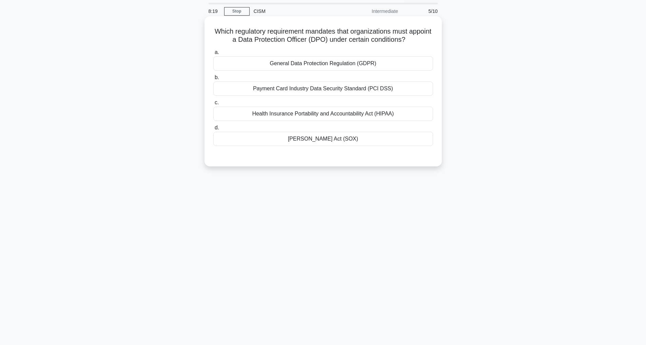
click at [313, 141] on div "Sarbanes-Oxley Act (SOX)" at bounding box center [323, 139] width 220 height 14
click at [213, 130] on input "d. Sarbanes-Oxley Act (SOX)" at bounding box center [213, 128] width 0 height 4
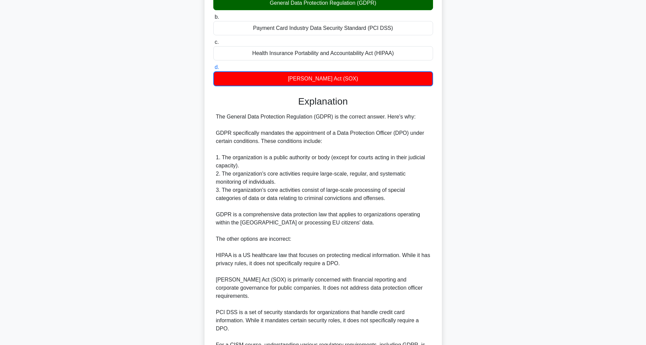
scroll to position [156, 0]
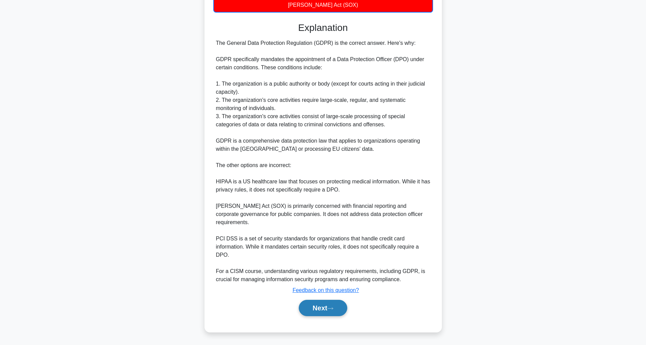
click at [324, 307] on button "Next" at bounding box center [323, 308] width 49 height 16
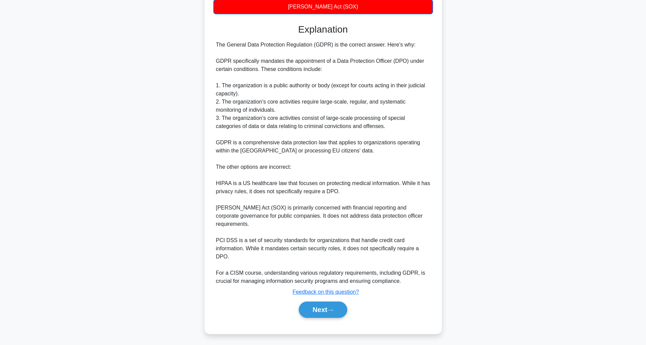
scroll to position [22, 0]
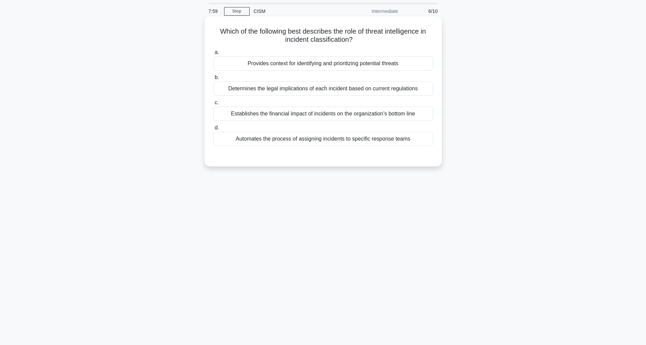
click at [318, 63] on div "Provides context for identifying and prioritizing potential threats" at bounding box center [323, 63] width 220 height 14
click at [213, 55] on input "a. Provides context for identifying and prioritizing potential threats" at bounding box center [213, 52] width 0 height 4
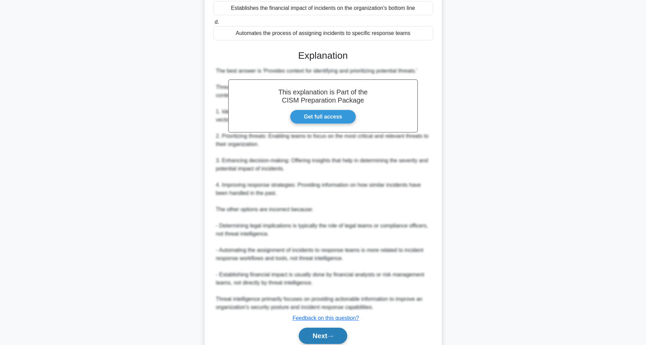
scroll to position [155, 0]
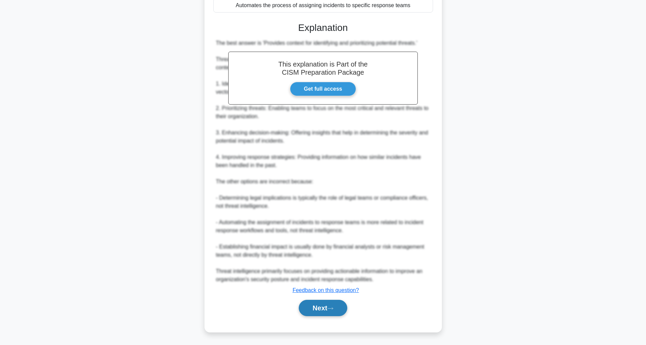
click at [311, 306] on button "Next" at bounding box center [323, 308] width 49 height 16
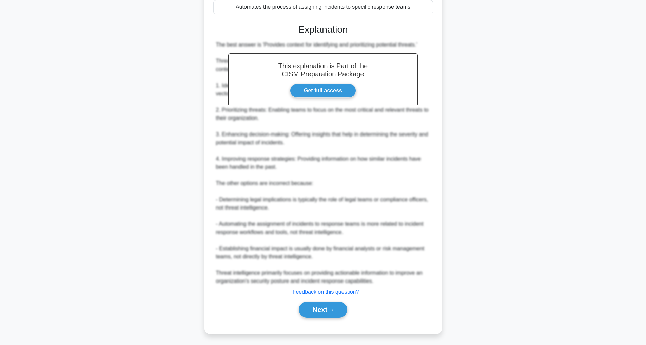
scroll to position [22, 0]
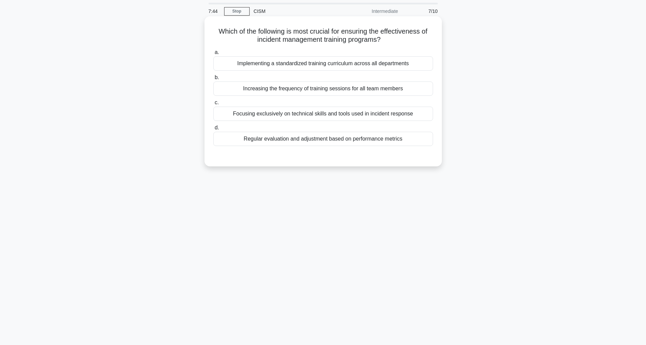
click at [371, 137] on div "Regular evaluation and adjustment based on performance metrics" at bounding box center [323, 139] width 220 height 14
click at [213, 130] on input "d. Regular evaluation and adjustment based on performance metrics" at bounding box center [213, 128] width 0 height 4
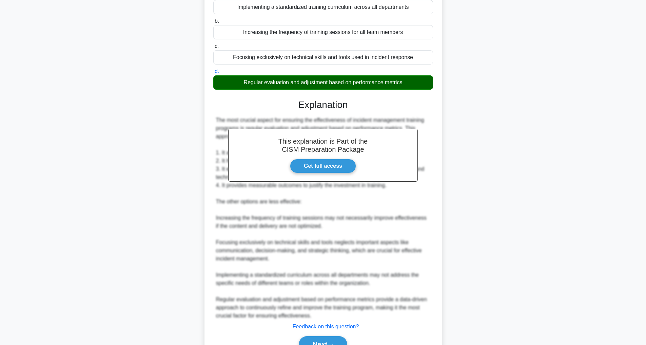
scroll to position [115, 0]
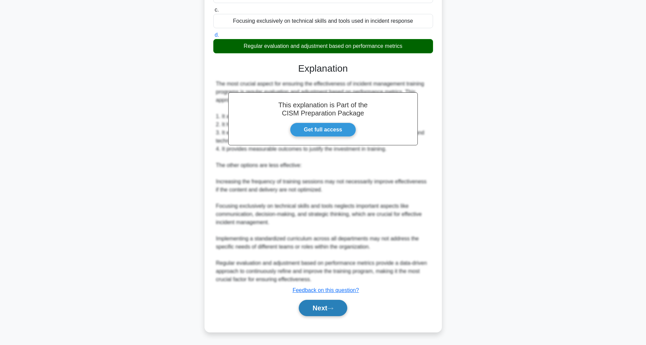
click at [326, 300] on button "Next" at bounding box center [323, 308] width 49 height 16
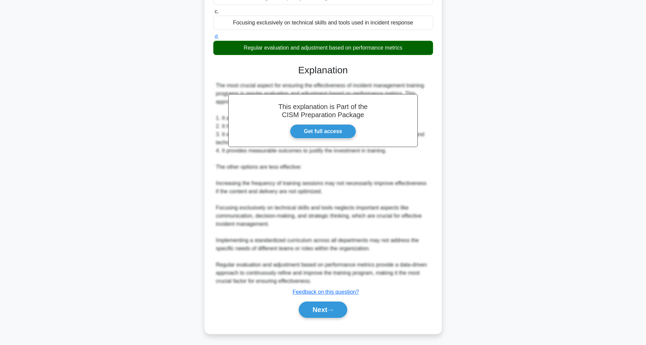
scroll to position [22, 0]
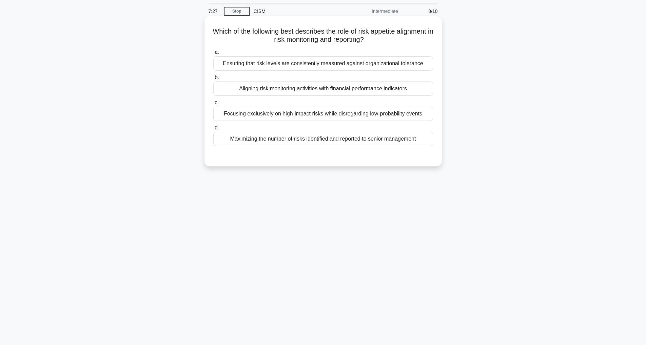
click at [299, 62] on div "Ensuring that risk levels are consistently measured against organizational tole…" at bounding box center [323, 63] width 220 height 14
click at [213, 55] on input "a. Ensuring that risk levels are consistently measured against organizational t…" at bounding box center [213, 52] width 0 height 4
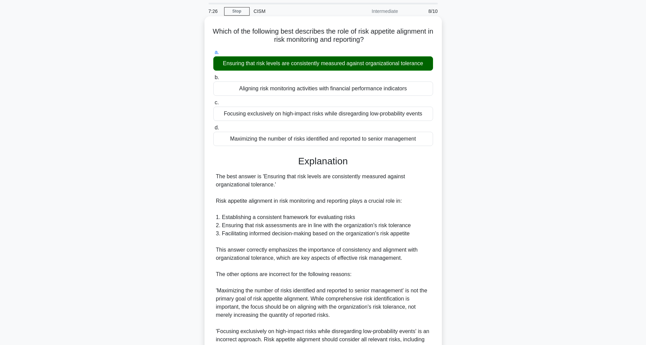
scroll to position [139, 0]
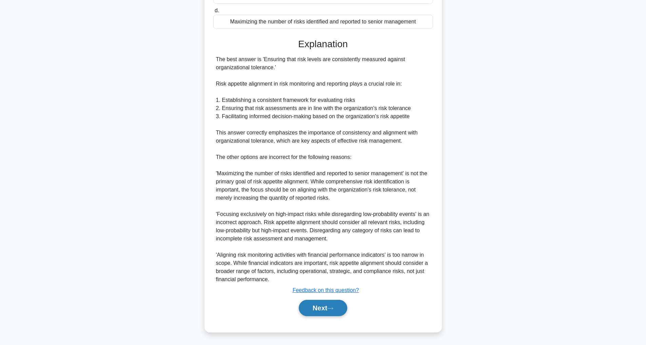
click at [333, 305] on button "Next" at bounding box center [323, 308] width 49 height 16
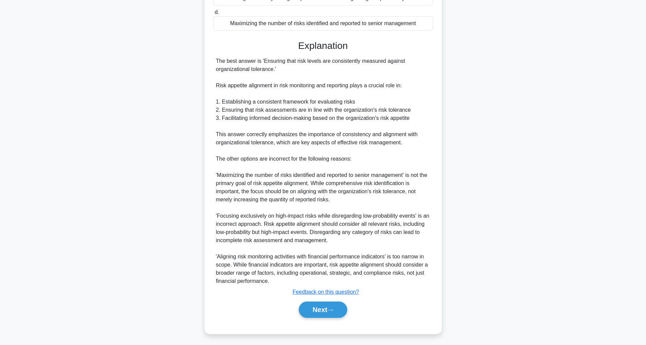
scroll to position [22, 0]
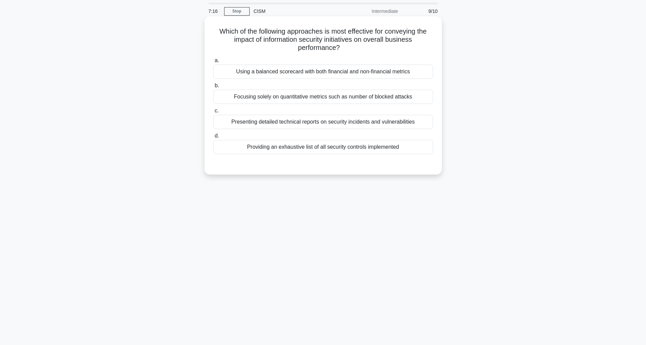
click at [392, 79] on div "Using a balanced scorecard with both financial and non-financial metrics" at bounding box center [323, 71] width 220 height 14
click at [213, 63] on input "a. Using a balanced scorecard with both financial and non-financial metrics" at bounding box center [213, 60] width 0 height 4
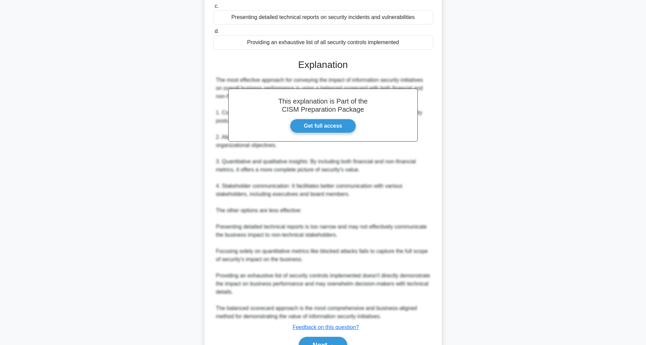
scroll to position [164, 0]
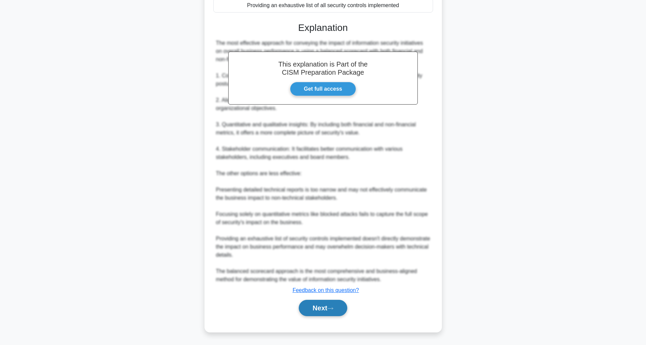
click at [318, 309] on button "Next" at bounding box center [323, 308] width 49 height 16
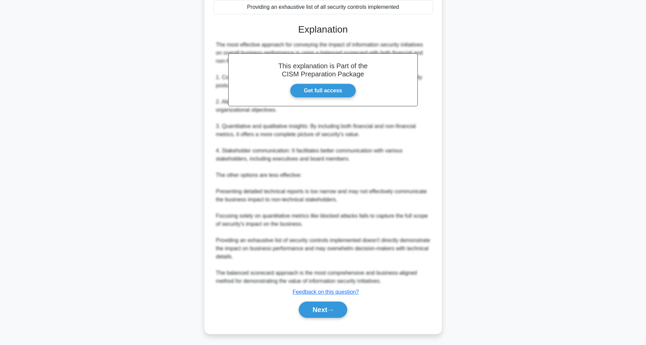
scroll to position [22, 0]
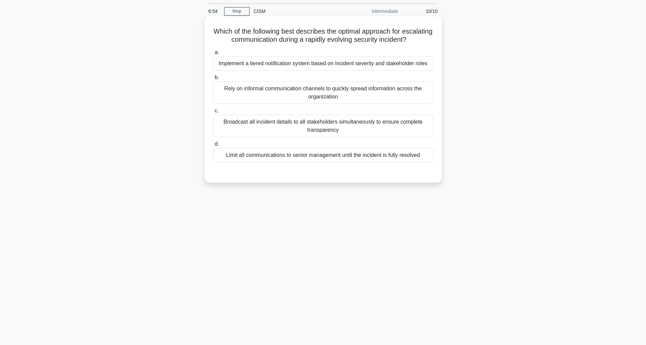
click at [364, 71] on div "Implement a tiered notification system based on incident severity and stakehold…" at bounding box center [323, 63] width 220 height 14
click at [213, 55] on input "a. Implement a tiered notification system based on incident severity and stakeh…" at bounding box center [213, 52] width 0 height 4
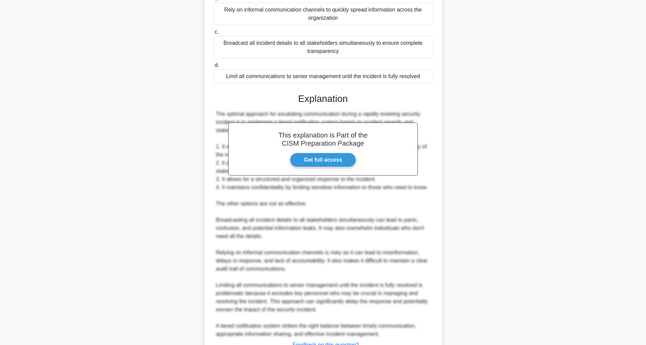
scroll to position [180, 0]
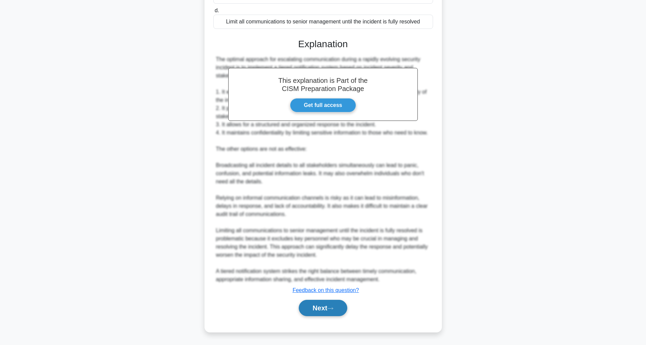
click at [313, 301] on button "Next" at bounding box center [323, 308] width 49 height 16
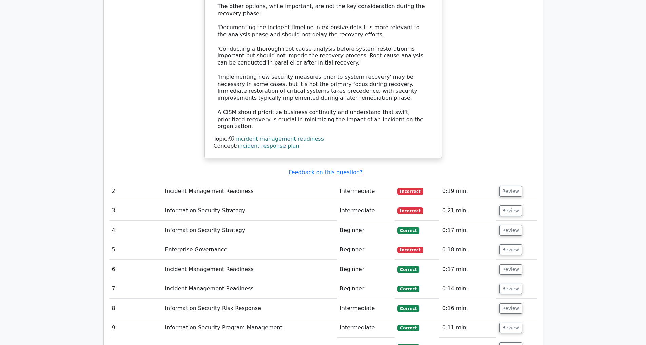
scroll to position [848, 0]
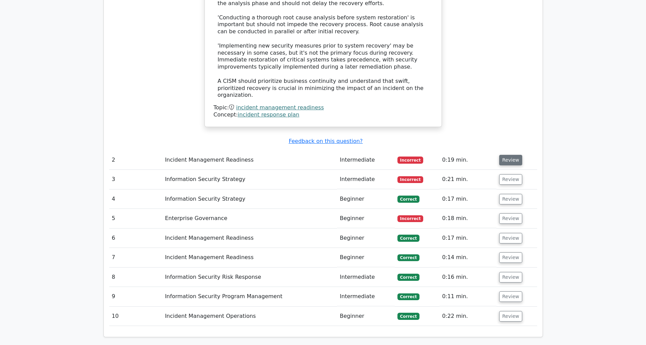
click at [509, 155] on button "Review" at bounding box center [510, 160] width 23 height 11
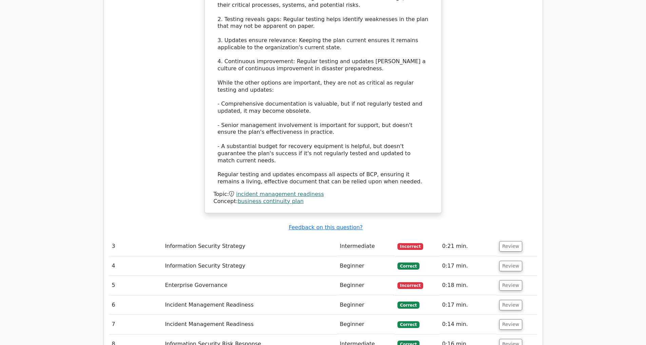
scroll to position [1289, 0]
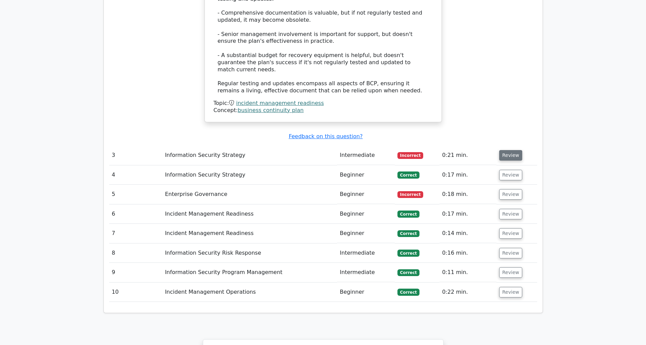
click at [509, 150] on button "Review" at bounding box center [510, 155] width 23 height 11
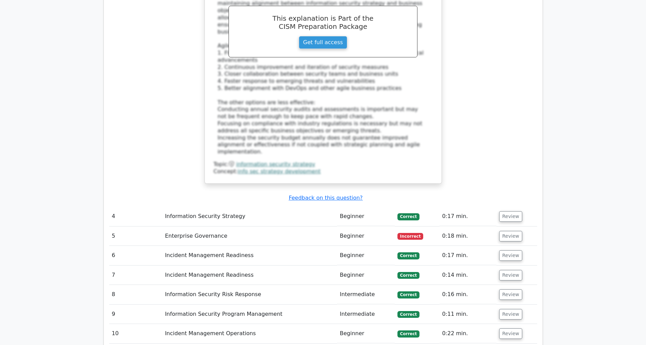
scroll to position [1730, 0]
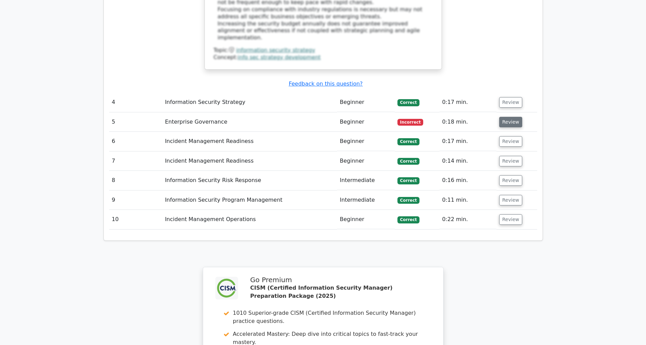
click at [511, 117] on button "Review" at bounding box center [510, 122] width 23 height 11
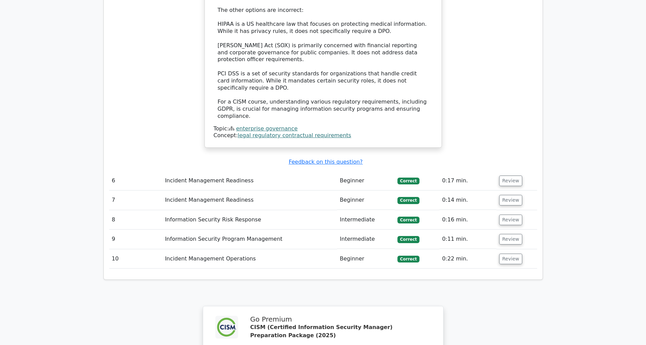
scroll to position [2205, 0]
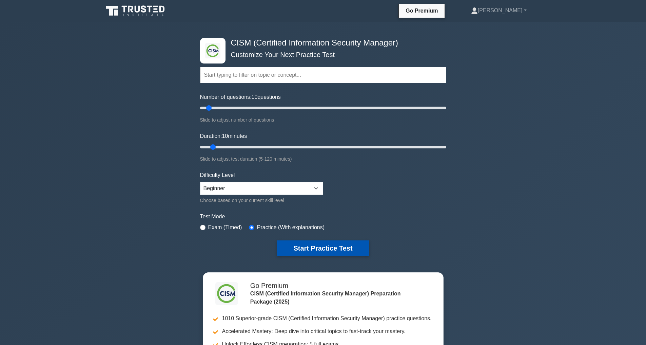
click at [317, 249] on button "Start Practice Test" at bounding box center [323, 248] width 92 height 16
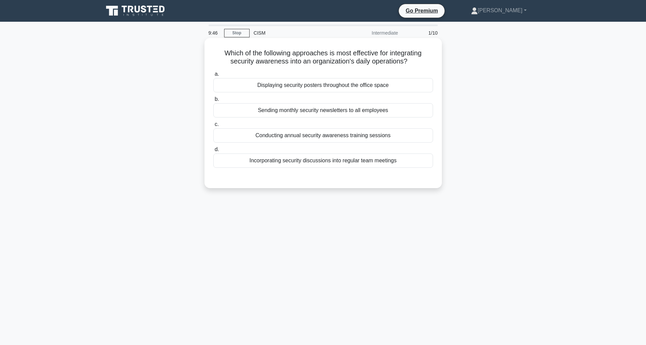
click at [303, 161] on div "Incorporating security discussions into regular team meetings" at bounding box center [323, 160] width 220 height 14
click at [213, 152] on input "d. Incorporating security discussions into regular team meetings" at bounding box center [213, 149] width 0 height 4
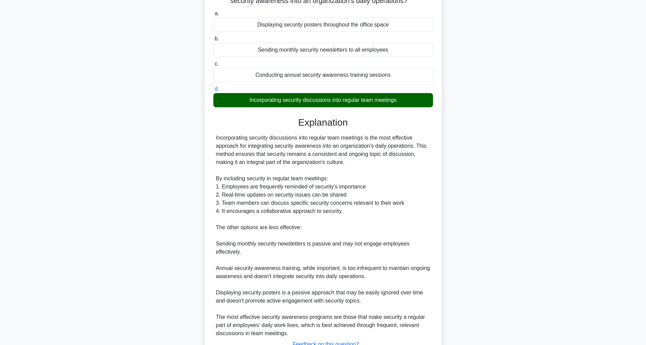
scroll to position [115, 0]
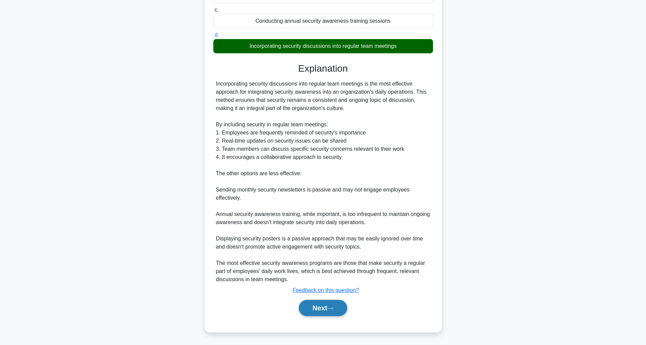
click at [309, 305] on button "Next" at bounding box center [323, 308] width 49 height 16
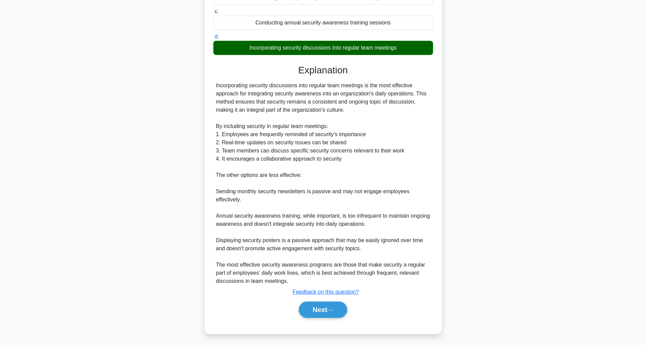
scroll to position [22, 0]
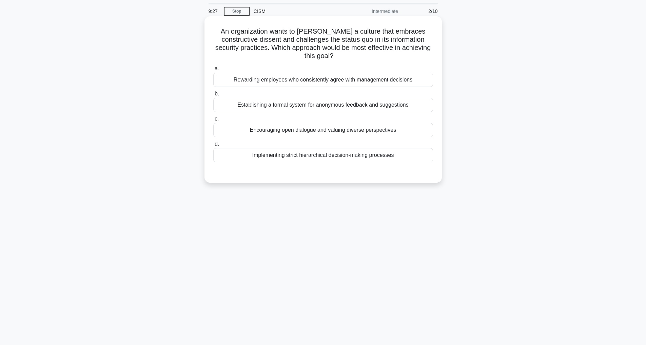
click at [341, 131] on div "Encouraging open dialogue and valuing diverse perspectives" at bounding box center [323, 130] width 220 height 14
click at [213, 121] on input "c. Encouraging open dialogue and valuing diverse perspectives" at bounding box center [213, 119] width 0 height 4
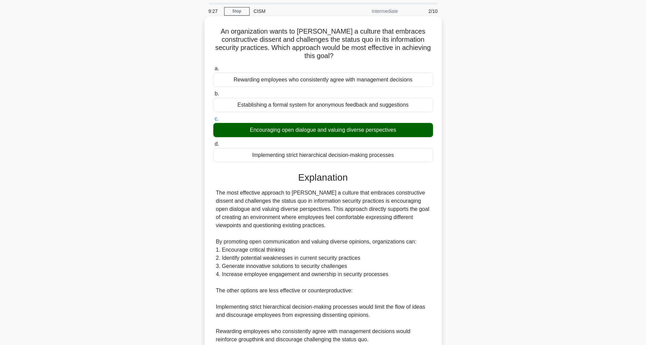
scroll to position [155, 0]
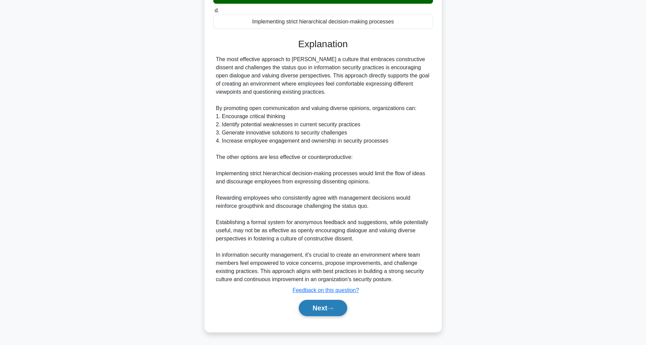
click at [337, 303] on button "Next" at bounding box center [323, 308] width 49 height 16
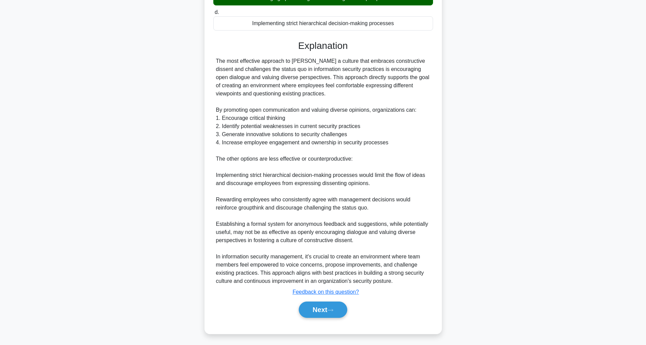
scroll to position [22, 0]
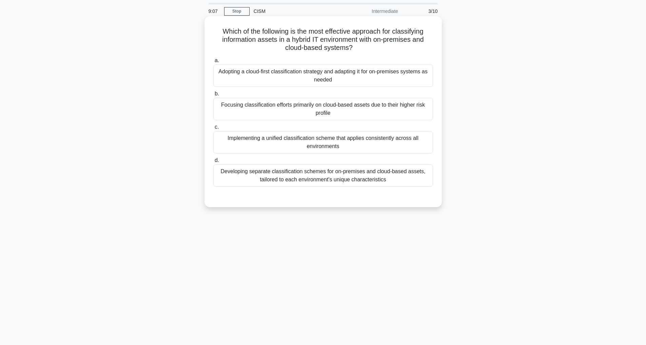
click at [330, 138] on div "Implementing a unified classification scheme that applies consistently across a…" at bounding box center [323, 142] width 220 height 22
click at [213, 129] on input "c. Implementing a unified classification scheme that applies consistently acros…" at bounding box center [213, 127] width 0 height 4
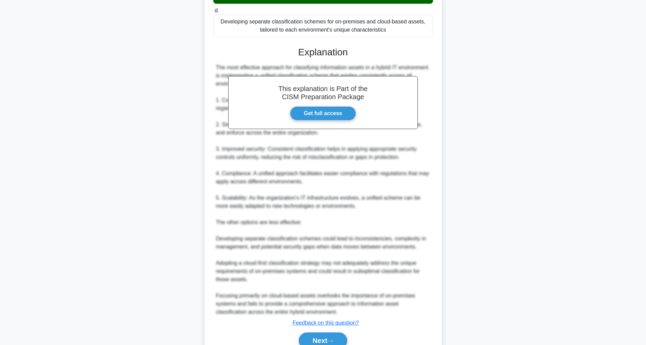
scroll to position [204, 0]
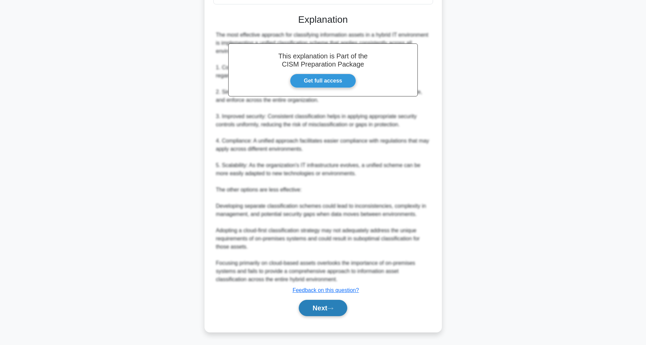
click at [325, 306] on button "Next" at bounding box center [323, 308] width 49 height 16
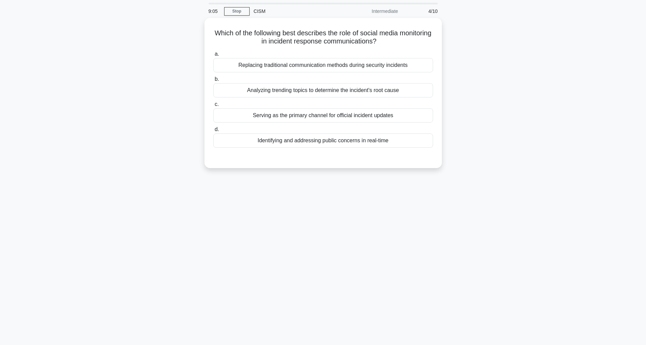
scroll to position [22, 0]
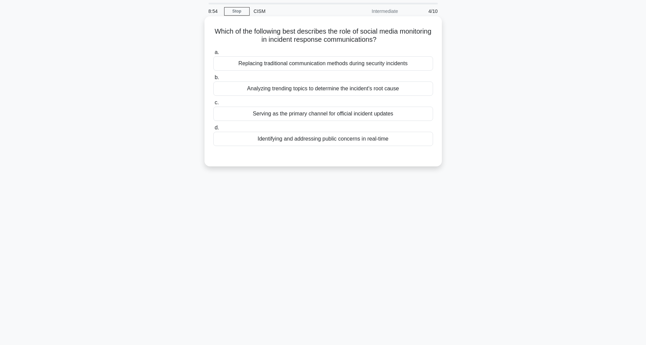
click at [329, 142] on div "Identifying and addressing public concerns in real-time" at bounding box center [323, 139] width 220 height 14
click at [213, 130] on input "d. Identifying and addressing public concerns in real-time" at bounding box center [213, 128] width 0 height 4
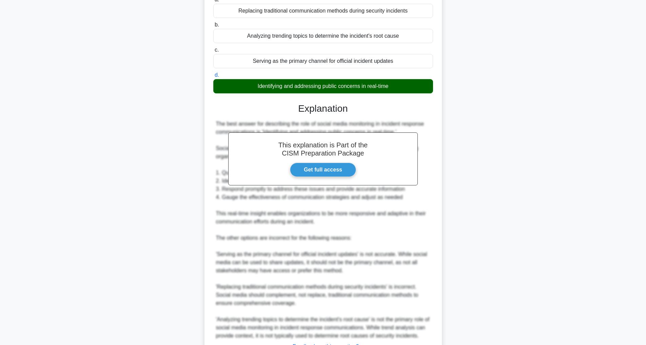
scroll to position [131, 0]
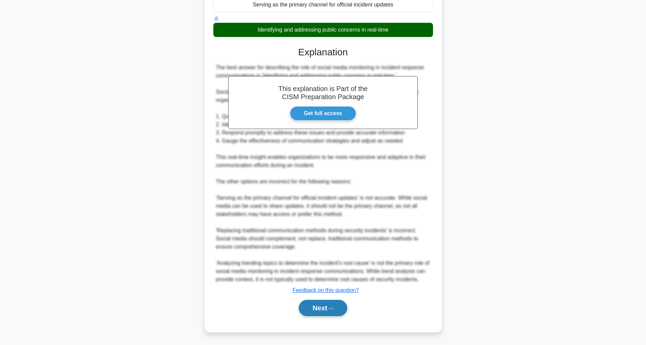
click at [320, 307] on button "Next" at bounding box center [323, 308] width 49 height 16
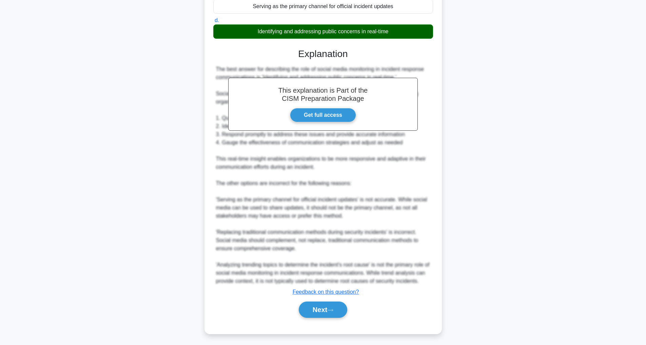
scroll to position [22, 0]
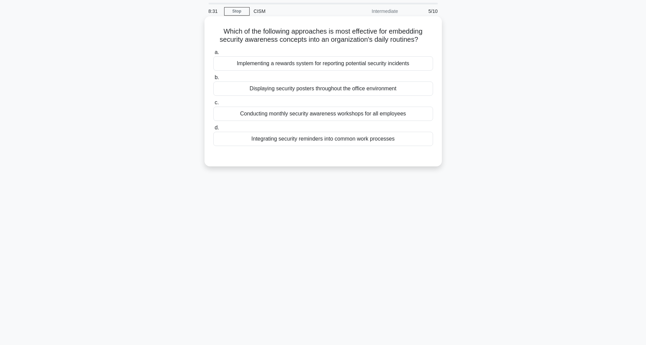
click at [307, 139] on div "Integrating security reminders into common work processes" at bounding box center [323, 139] width 220 height 14
click at [213, 130] on input "d. Integrating security reminders into common work processes" at bounding box center [213, 128] width 0 height 4
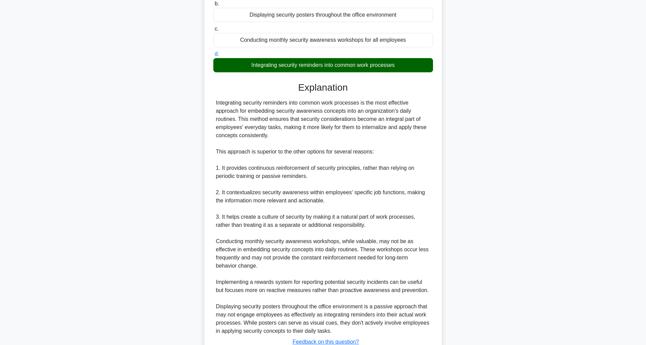
scroll to position [147, 0]
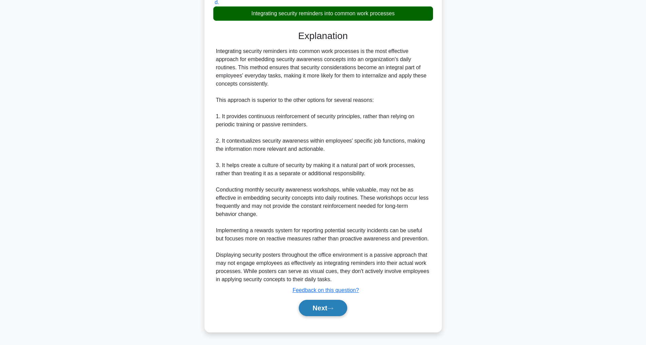
click at [309, 304] on button "Next" at bounding box center [323, 308] width 49 height 16
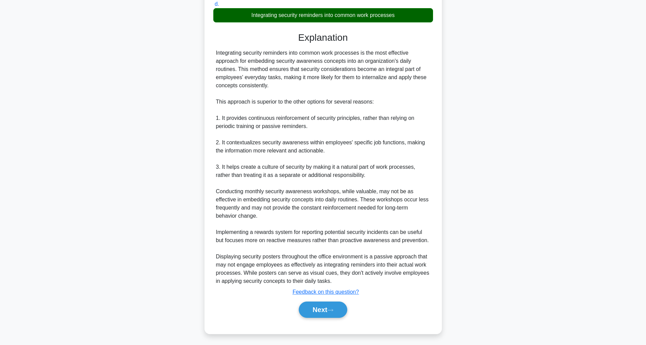
scroll to position [22, 0]
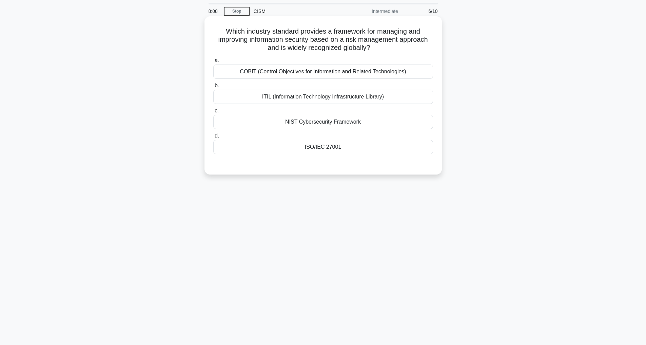
click at [318, 125] on div "NIST Cybersecurity Framework" at bounding box center [323, 122] width 220 height 14
click at [213, 113] on input "c. NIST Cybersecurity Framework" at bounding box center [213, 111] width 0 height 4
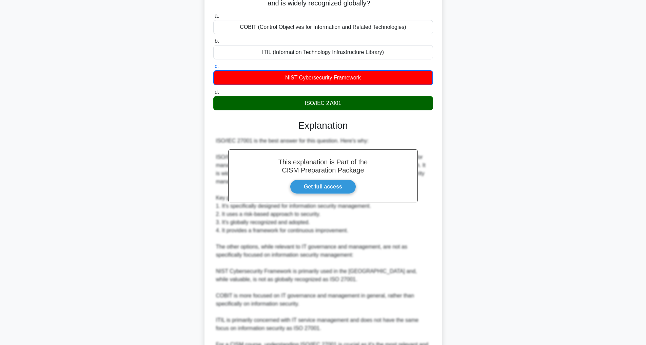
scroll to position [140, 0]
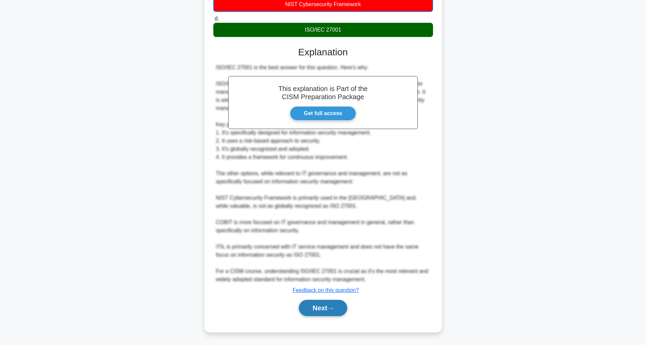
click at [331, 309] on icon at bounding box center [330, 308] width 6 height 4
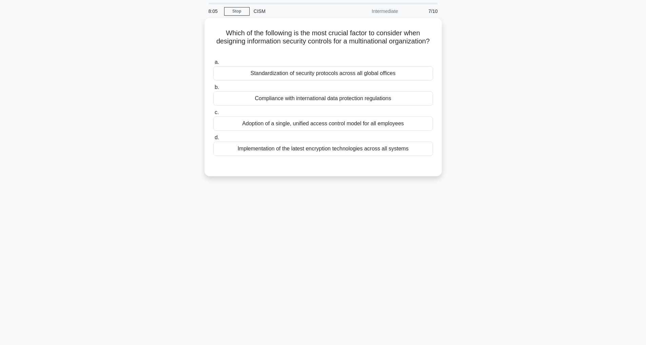
scroll to position [22, 0]
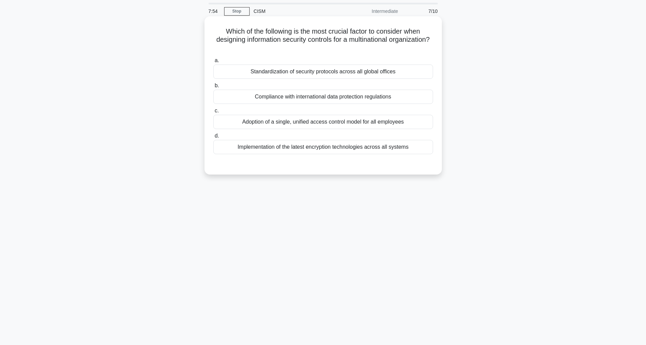
click at [289, 95] on div "Compliance with international data protection regulations" at bounding box center [323, 97] width 220 height 14
click at [213, 88] on input "b. Compliance with international data protection regulations" at bounding box center [213, 85] width 0 height 4
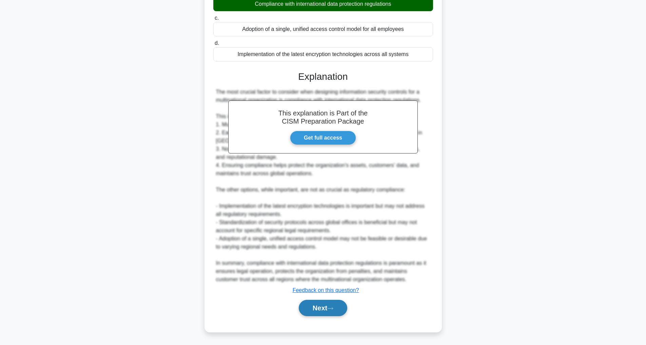
click at [317, 310] on button "Next" at bounding box center [323, 308] width 49 height 16
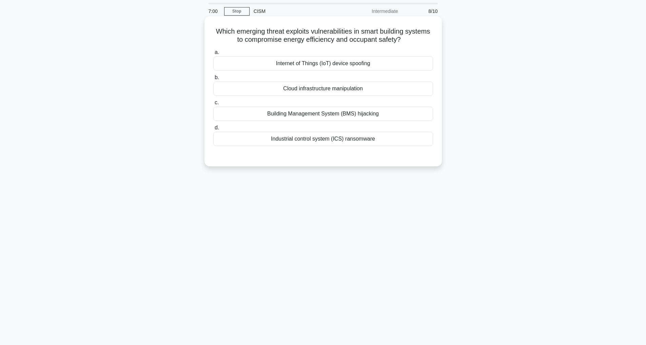
click at [315, 112] on div "Building Management System (BMS) hijacking" at bounding box center [323, 114] width 220 height 14
click at [213, 105] on input "c. Building Management System (BMS) hijacking" at bounding box center [213, 102] width 0 height 4
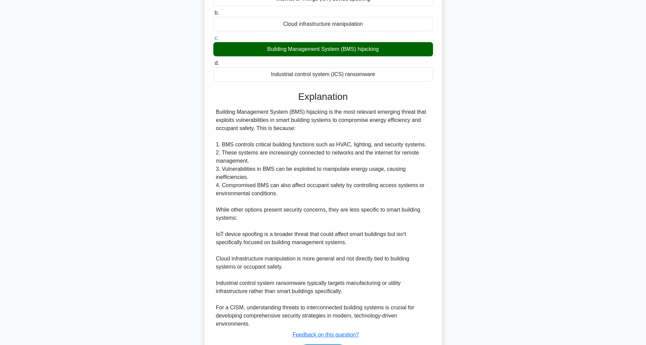
scroll to position [131, 0]
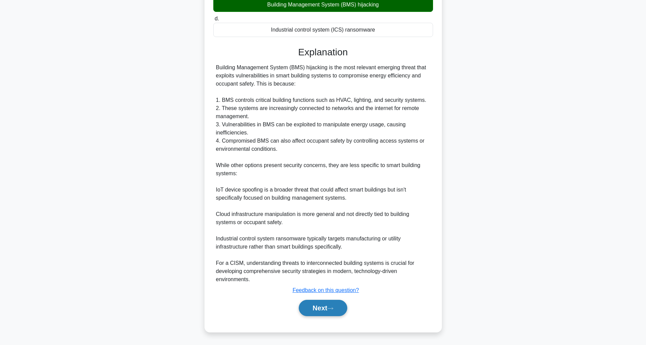
click at [315, 303] on button "Next" at bounding box center [323, 308] width 49 height 16
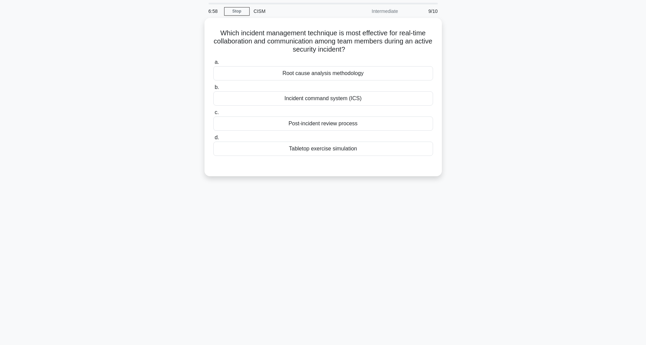
scroll to position [22, 0]
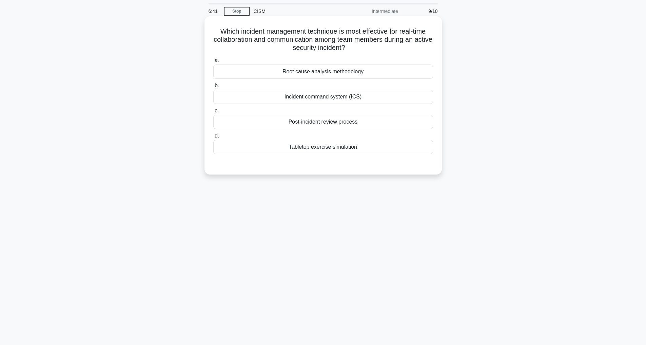
click at [338, 97] on div "Incident command system (ICS)" at bounding box center [323, 97] width 220 height 14
click at [213, 88] on input "b. Incident command system (ICS)" at bounding box center [213, 85] width 0 height 4
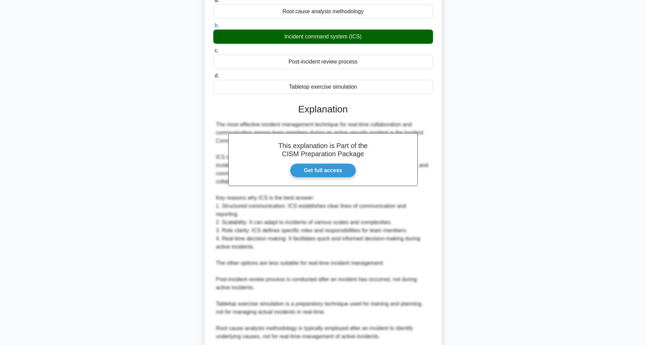
scroll to position [131, 0]
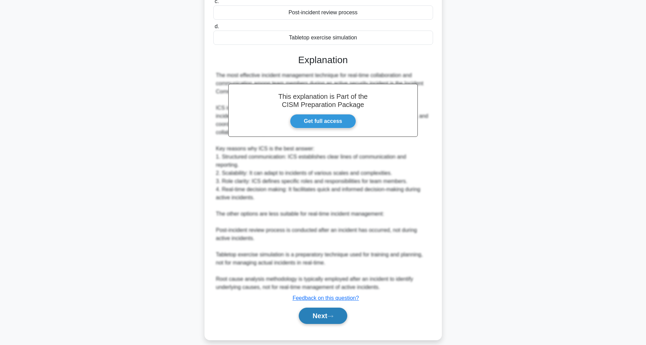
click at [329, 307] on button "Next" at bounding box center [323, 315] width 49 height 16
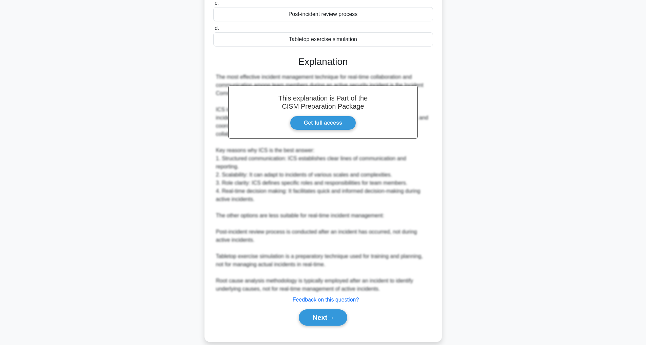
scroll to position [22, 0]
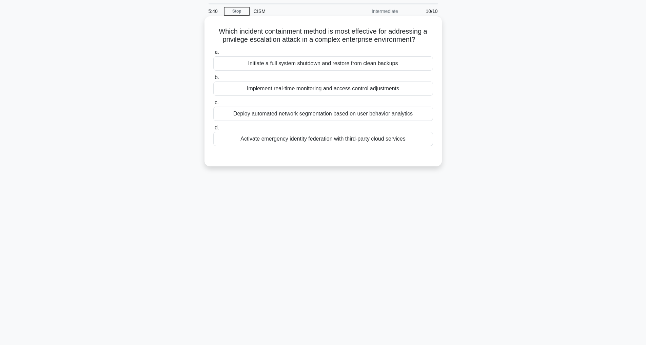
click at [369, 113] on div "Deploy automated network segmentation based on user behavior analytics" at bounding box center [323, 114] width 220 height 14
click at [213, 105] on input "c. Deploy automated network segmentation based on user behavior analytics" at bounding box center [213, 102] width 0 height 4
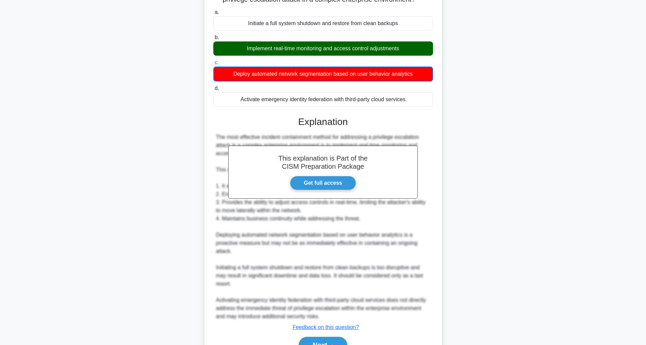
scroll to position [99, 0]
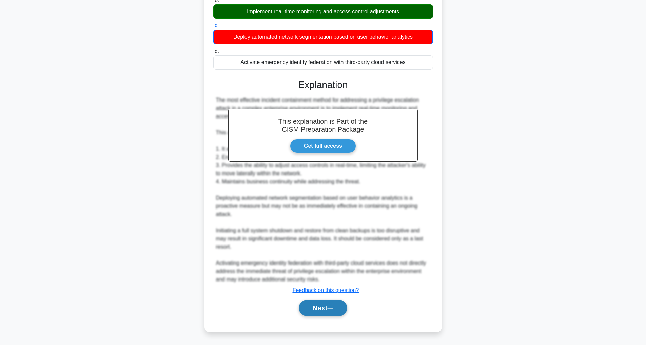
click at [323, 308] on button "Next" at bounding box center [323, 308] width 49 height 16
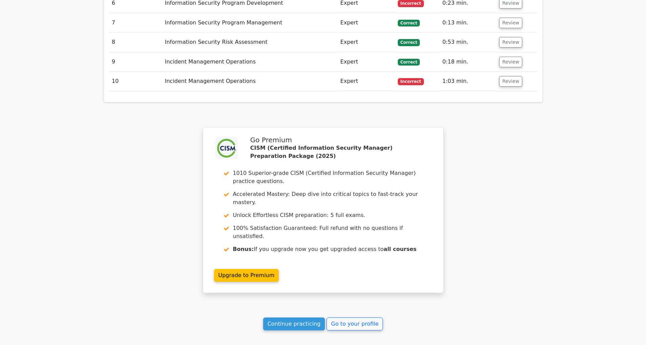
scroll to position [1071, 0]
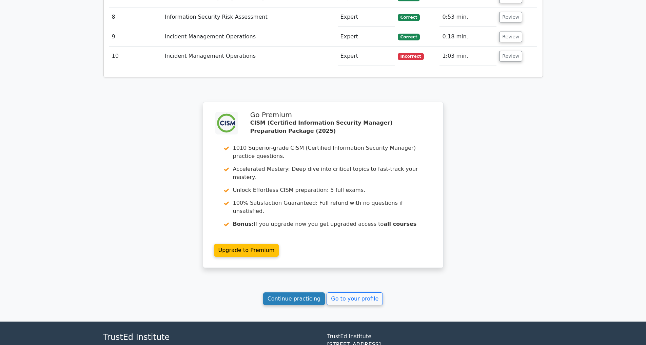
click at [298, 292] on link "Continue practicing" at bounding box center [294, 298] width 62 height 13
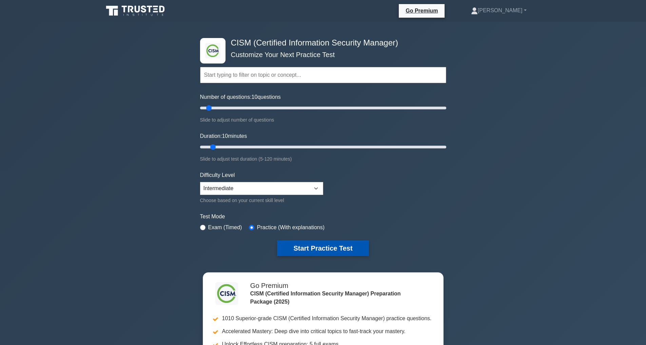
click at [330, 252] on button "Start Practice Test" at bounding box center [323, 248] width 92 height 16
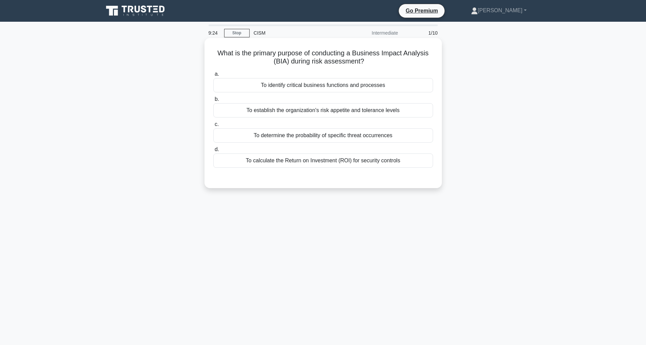
click at [297, 87] on div "To identify critical business functions and processes" at bounding box center [323, 85] width 220 height 14
click at [213, 76] on input "a. To identify critical business functions and processes" at bounding box center [213, 74] width 0 height 4
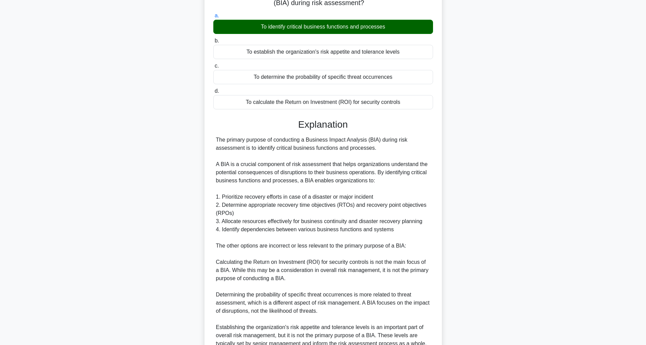
scroll to position [123, 0]
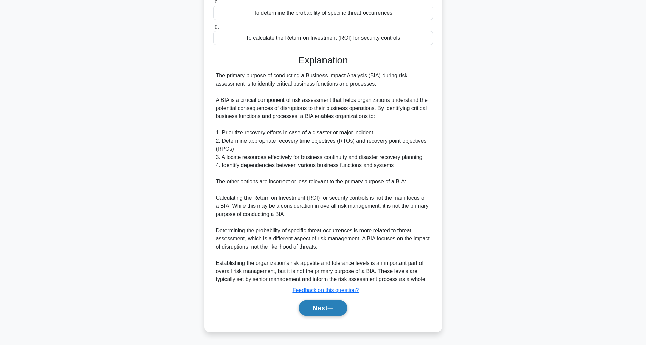
click at [311, 307] on button "Next" at bounding box center [323, 308] width 49 height 16
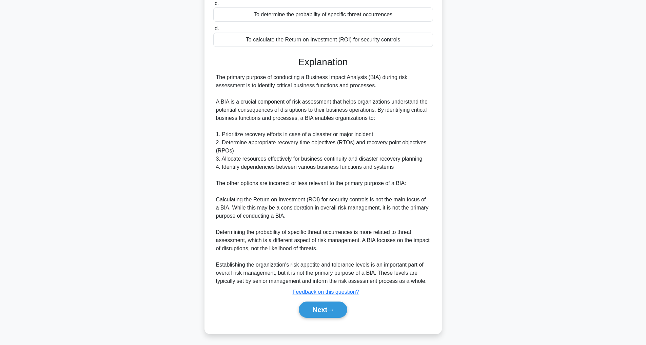
scroll to position [22, 0]
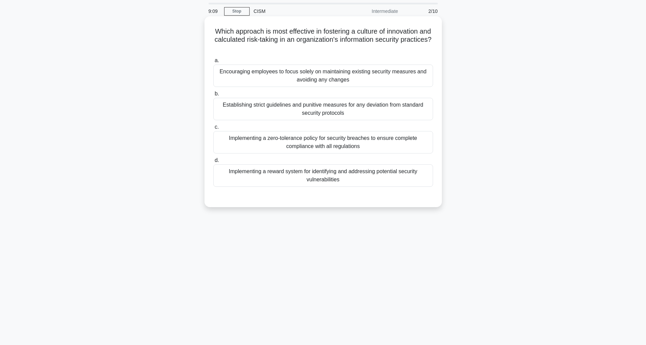
click at [305, 172] on div "Implementing a reward system for identifying and addressing potential security …" at bounding box center [323, 175] width 220 height 22
click at [213, 163] on input "d. Implementing a reward system for identifying and addressing potential securi…" at bounding box center [213, 160] width 0 height 4
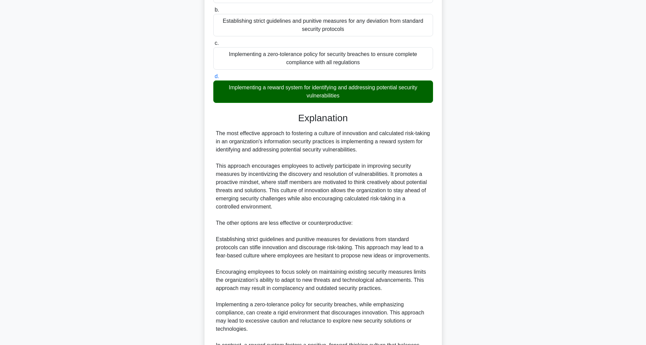
scroll to position [188, 0]
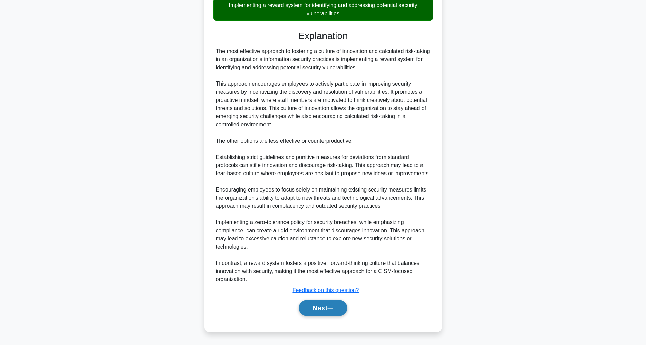
click at [316, 312] on button "Next" at bounding box center [323, 308] width 49 height 16
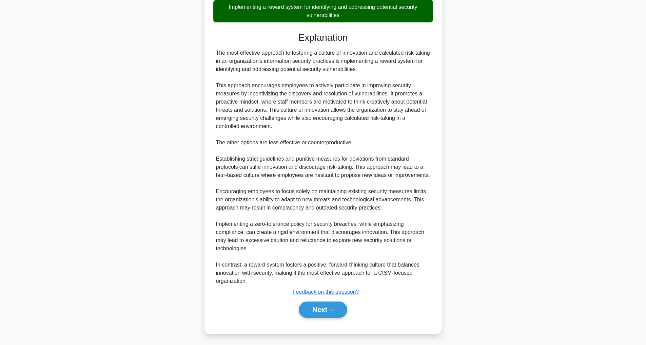
scroll to position [22, 0]
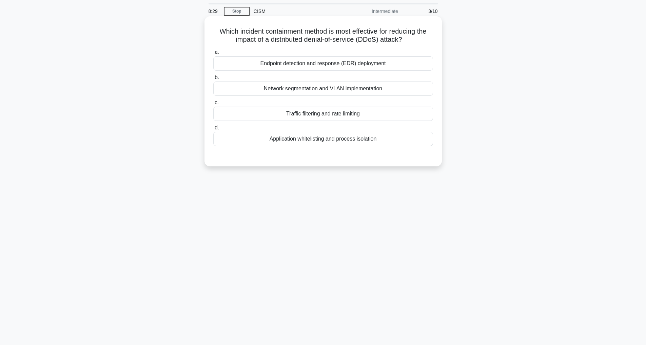
click at [309, 65] on div "Endpoint detection and response (EDR) deployment" at bounding box center [323, 63] width 220 height 14
click at [213, 55] on input "a. Endpoint detection and response (EDR) deployment" at bounding box center [213, 52] width 0 height 4
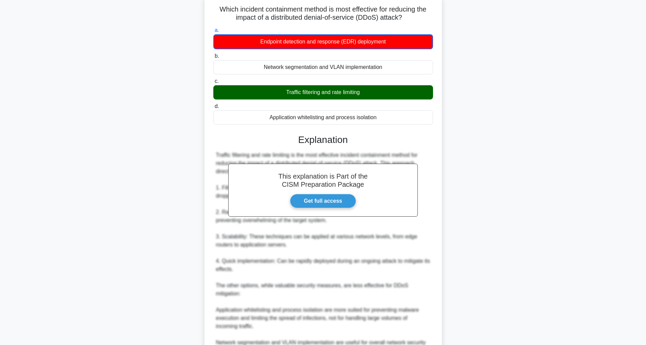
scroll to position [148, 0]
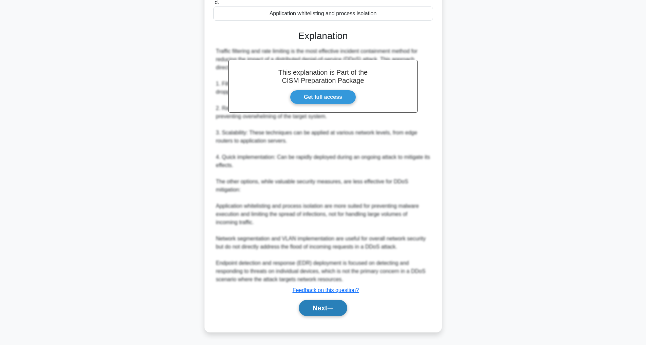
click at [318, 313] on button "Next" at bounding box center [323, 308] width 49 height 16
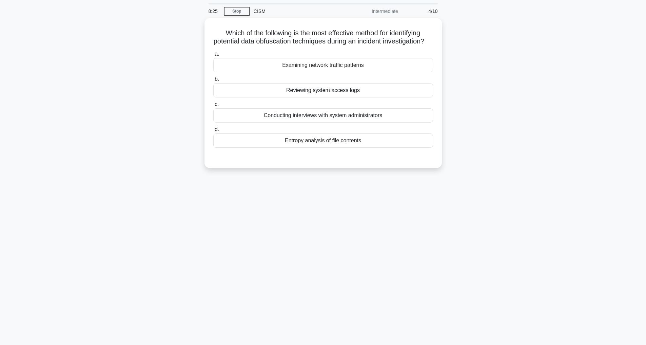
scroll to position [22, 0]
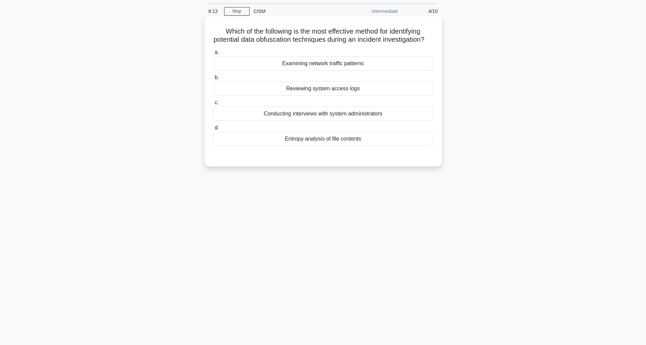
click at [312, 146] on div "Entropy analysis of file contents" at bounding box center [323, 139] width 220 height 14
click at [213, 130] on input "d. Entropy analysis of file contents" at bounding box center [213, 128] width 0 height 4
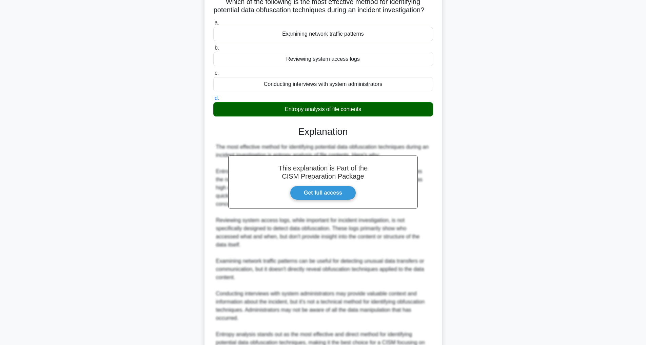
scroll to position [123, 0]
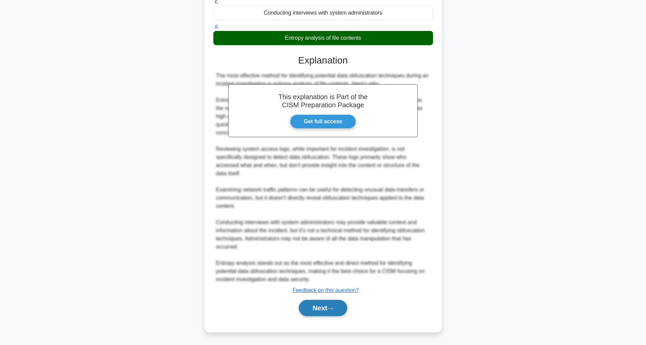
click at [323, 311] on button "Next" at bounding box center [323, 308] width 49 height 16
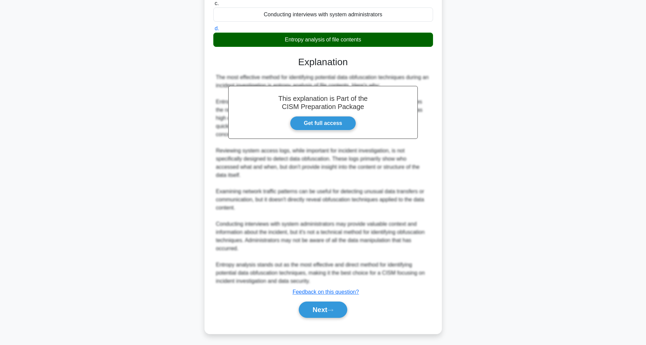
scroll to position [22, 0]
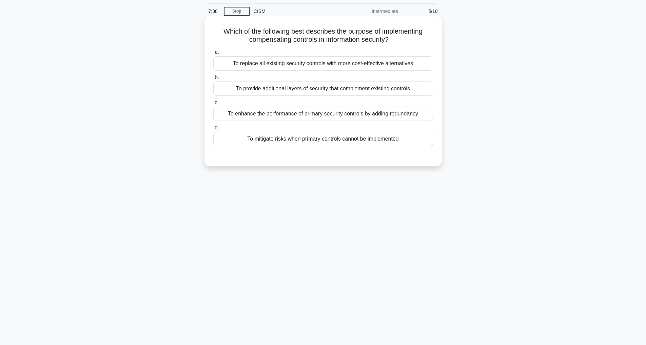
click at [312, 139] on div "To mitigate risks when primary controls cannot be implemented" at bounding box center [323, 139] width 220 height 14
click at [213, 130] on input "d. To mitigate risks when primary controls cannot be implemented" at bounding box center [213, 128] width 0 height 4
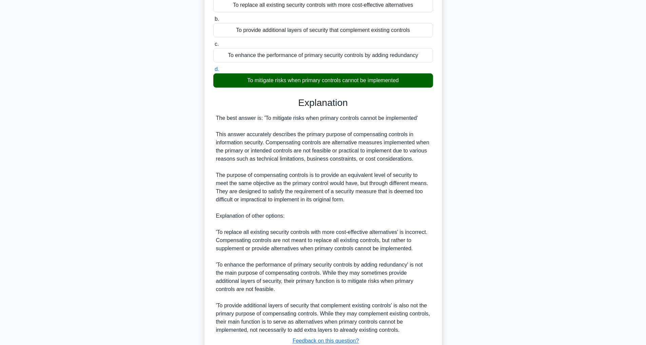
scroll to position [131, 0]
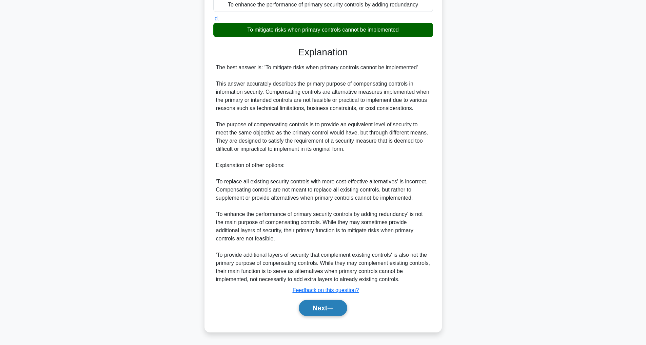
click at [332, 308] on icon at bounding box center [330, 308] width 5 height 2
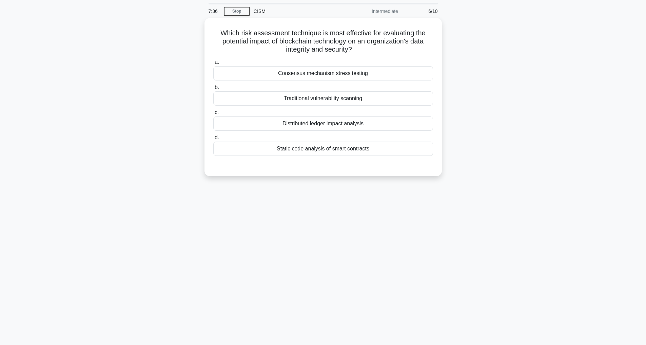
scroll to position [22, 0]
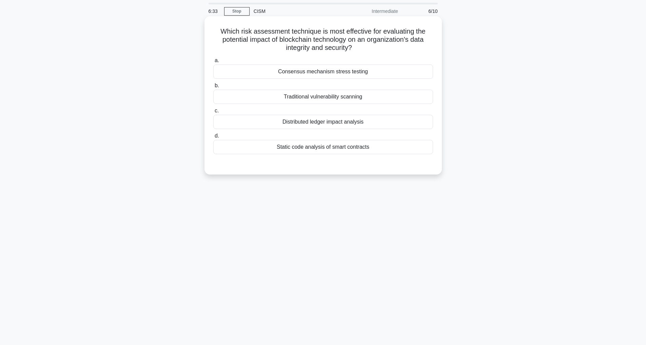
click at [303, 74] on div "Consensus mechanism stress testing" at bounding box center [323, 71] width 220 height 14
click at [213, 63] on input "a. Consensus mechanism stress testing" at bounding box center [213, 60] width 0 height 4
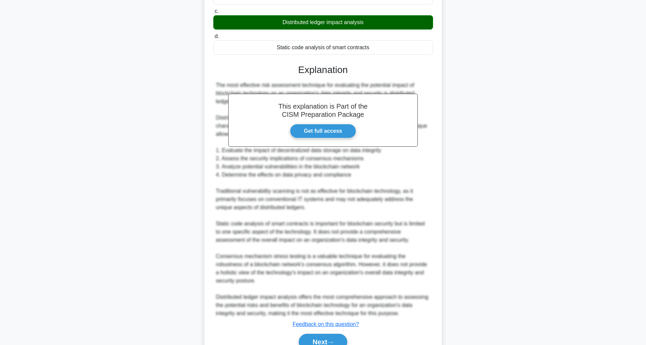
scroll to position [156, 0]
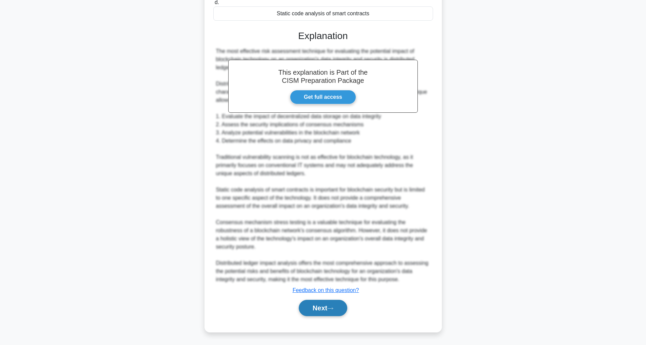
click at [327, 312] on button "Next" at bounding box center [323, 308] width 49 height 16
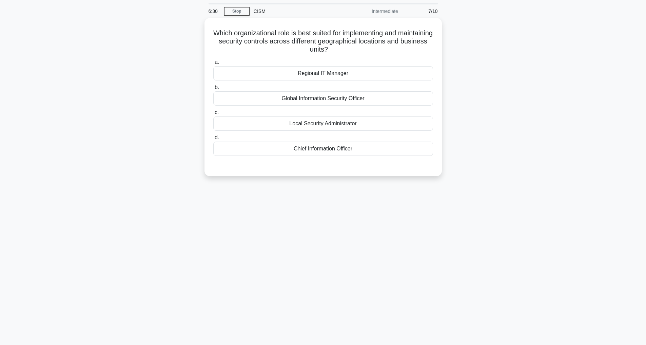
scroll to position [22, 0]
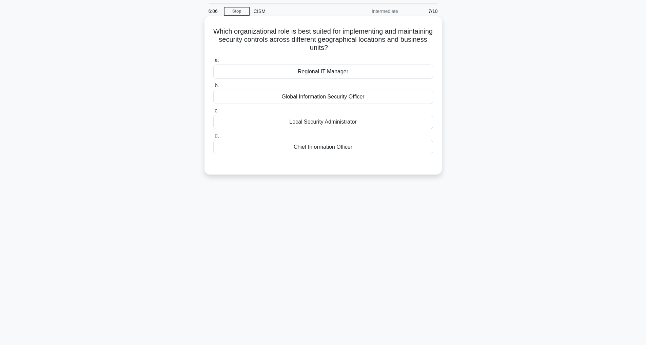
click at [324, 121] on div "Local Security Administrator" at bounding box center [323, 122] width 220 height 14
click at [213, 113] on input "c. Local Security Administrator" at bounding box center [213, 111] width 0 height 4
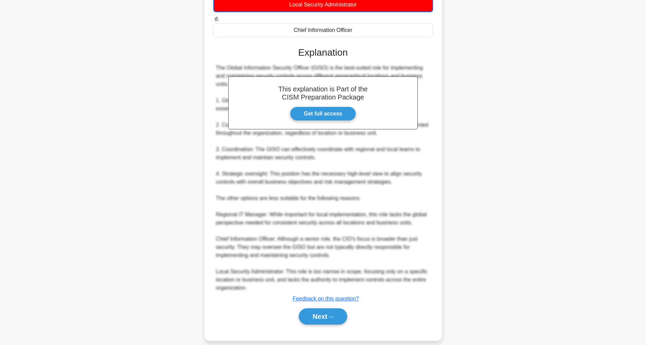
scroll to position [148, 0]
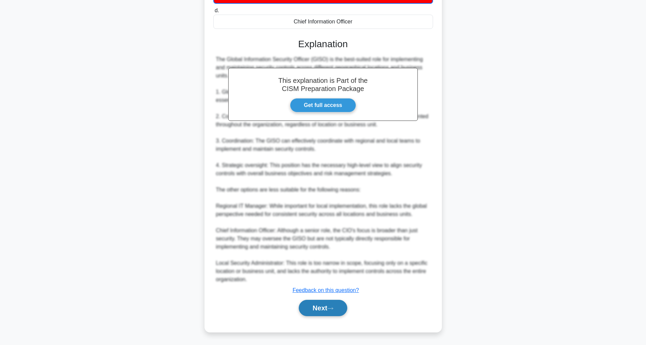
click at [331, 311] on button "Next" at bounding box center [323, 308] width 49 height 16
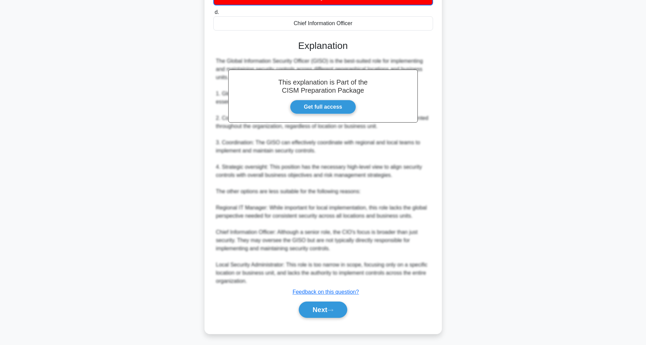
scroll to position [22, 0]
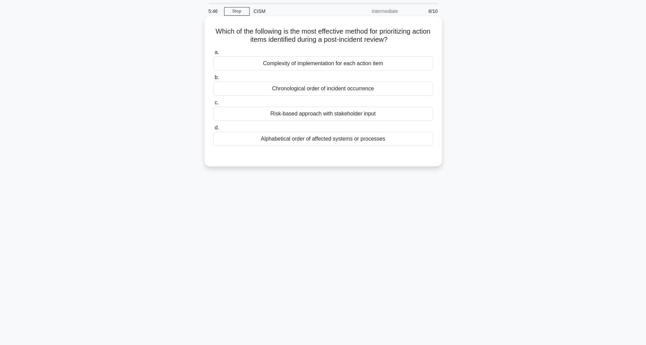
click at [337, 109] on div "Risk-based approach with stakeholder input" at bounding box center [323, 114] width 220 height 14
click at [213, 105] on input "c. Risk-based approach with stakeholder input" at bounding box center [213, 102] width 0 height 4
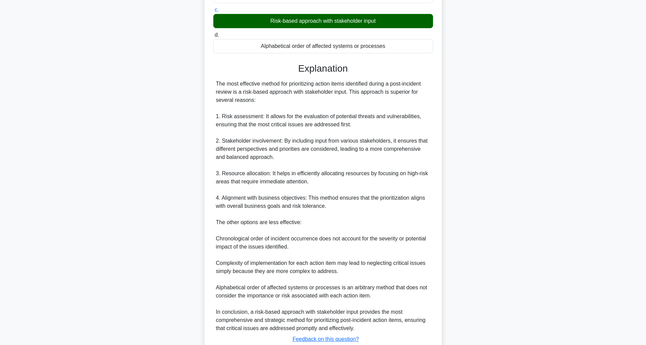
scroll to position [164, 0]
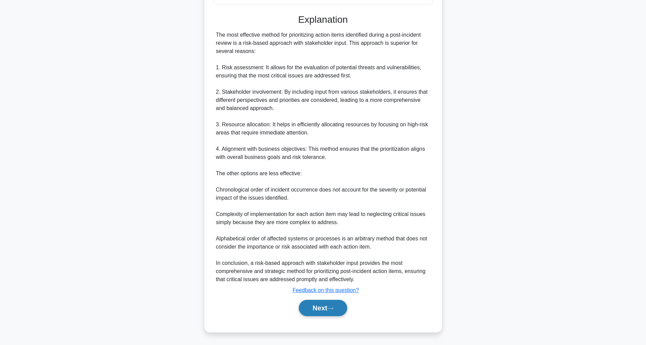
click at [312, 307] on button "Next" at bounding box center [323, 308] width 49 height 16
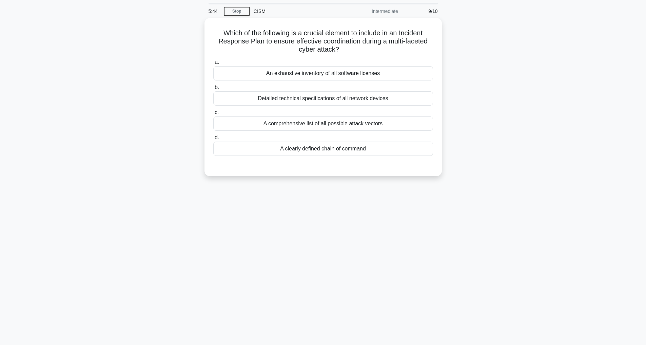
scroll to position [22, 0]
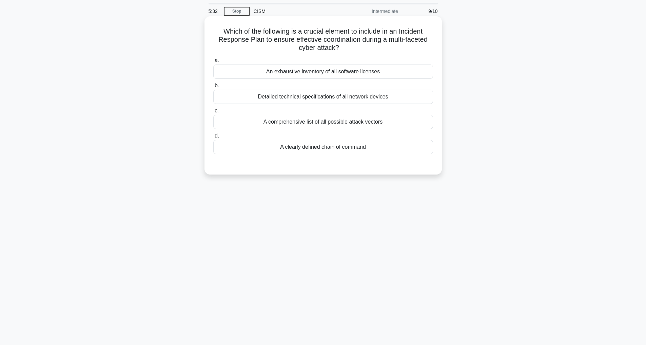
click at [334, 147] on div "A clearly defined chain of command" at bounding box center [323, 147] width 220 height 14
click at [213, 138] on input "d. A clearly defined chain of command" at bounding box center [213, 136] width 0 height 4
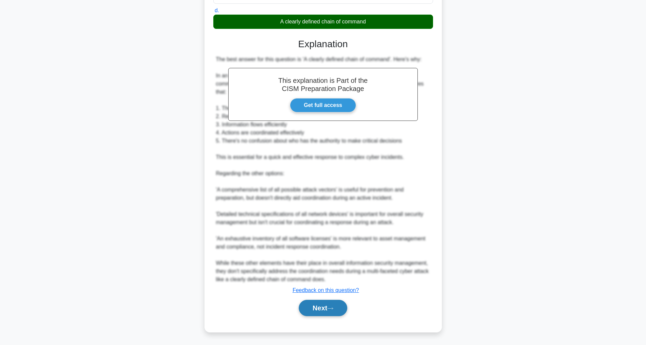
click at [340, 310] on button "Next" at bounding box center [323, 308] width 49 height 16
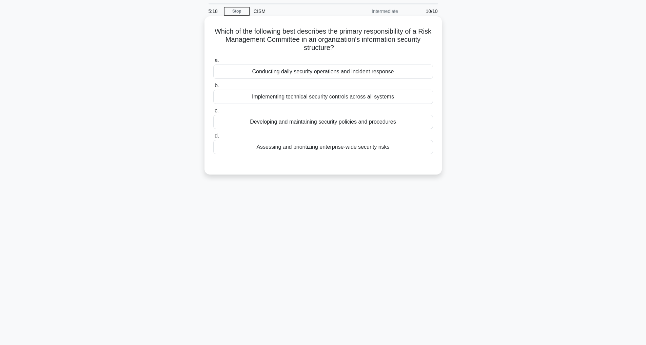
click at [361, 151] on div "Assessing and prioritizing enterprise-wide security risks" at bounding box center [323, 147] width 220 height 14
click at [213, 138] on input "d. Assessing and prioritizing enterprise-wide security risks" at bounding box center [213, 136] width 0 height 4
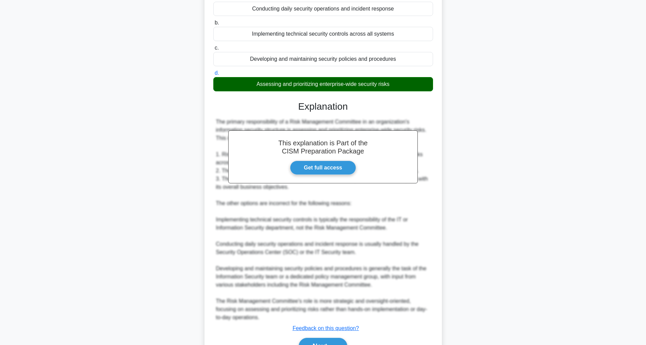
scroll to position [123, 0]
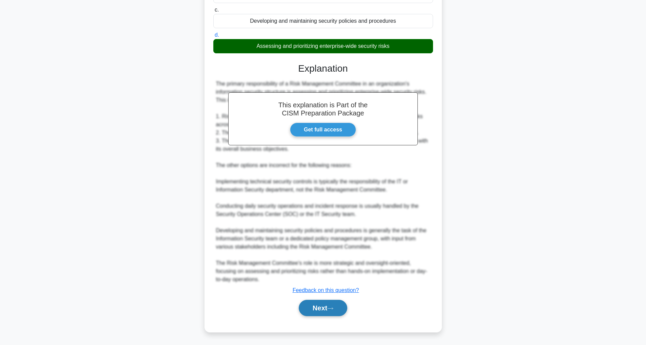
click at [320, 306] on button "Next" at bounding box center [323, 308] width 49 height 16
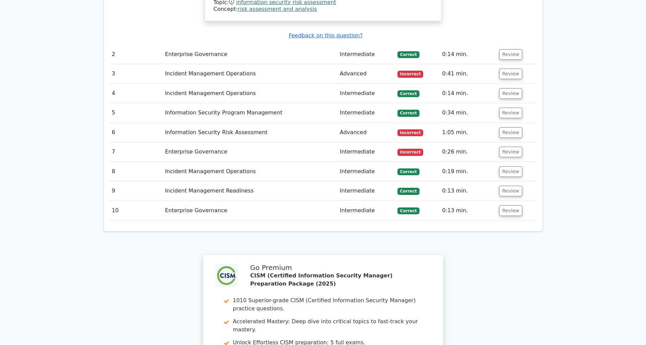
scroll to position [1078, 0]
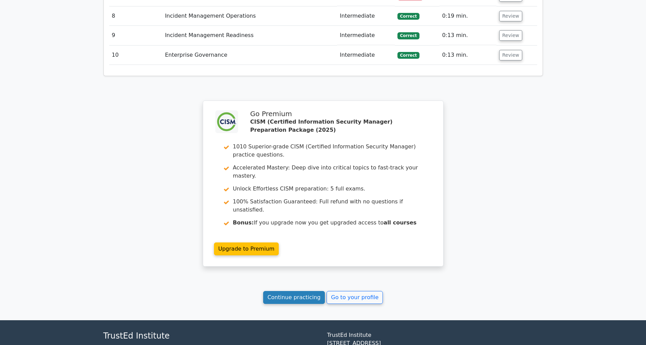
click at [290, 291] on link "Continue practicing" at bounding box center [294, 297] width 62 height 13
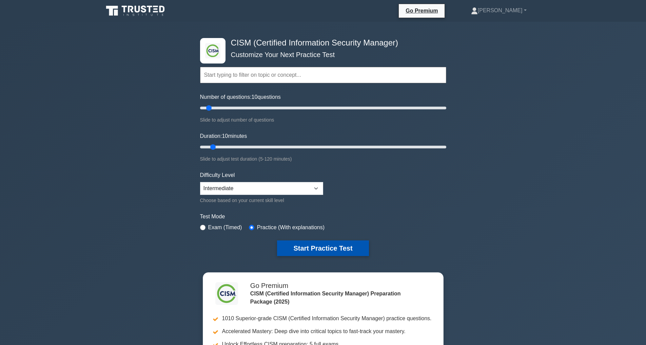
click at [317, 242] on button "Start Practice Test" at bounding box center [323, 248] width 92 height 16
click at [299, 242] on button "Start Practice Test" at bounding box center [323, 248] width 92 height 16
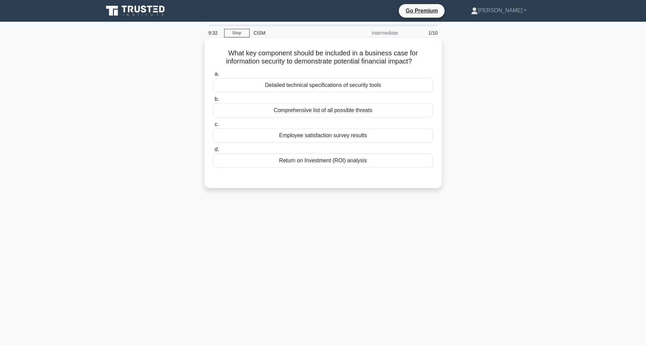
click at [314, 164] on div "Return on Investment (ROI) analysis" at bounding box center [323, 160] width 220 height 14
click at [213, 152] on input "d. Return on Investment (ROI) analysis" at bounding box center [213, 149] width 0 height 4
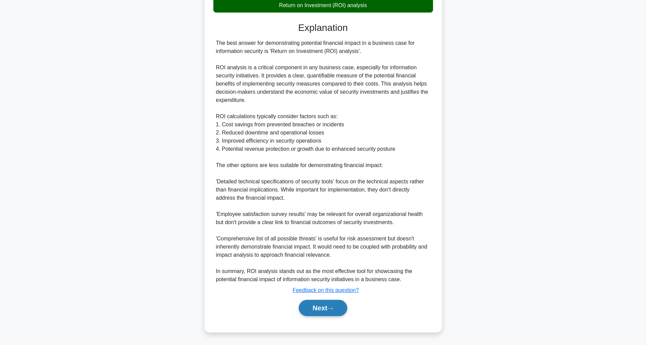
click at [322, 308] on button "Next" at bounding box center [323, 308] width 49 height 16
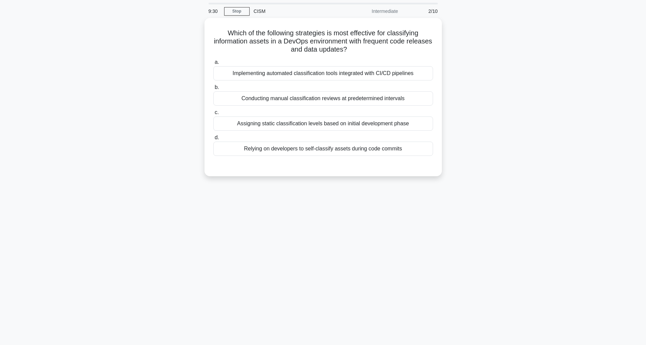
scroll to position [22, 0]
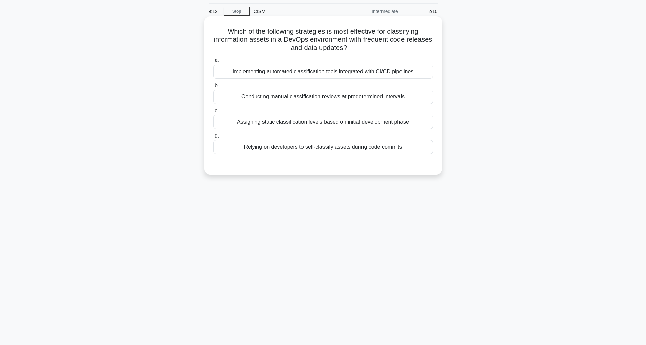
click at [310, 123] on div "Assigning static classification levels based on initial development phase" at bounding box center [323, 122] width 220 height 14
click at [213, 113] on input "c. Assigning static classification levels based on initial development phase" at bounding box center [213, 111] width 0 height 4
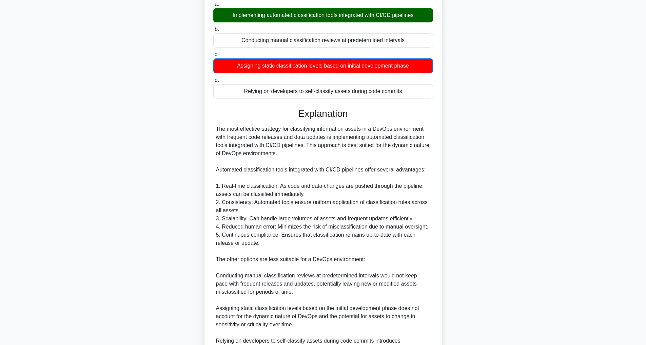
scroll to position [156, 0]
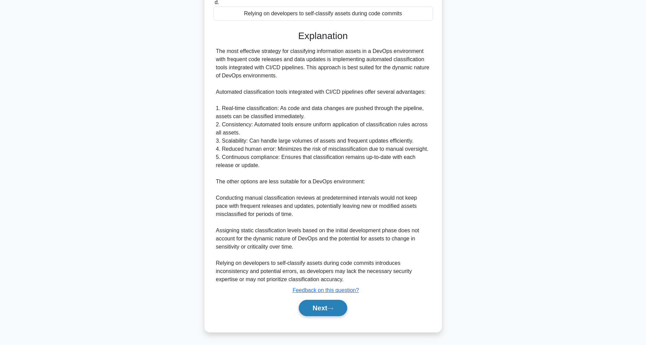
click at [310, 302] on button "Next" at bounding box center [323, 308] width 49 height 16
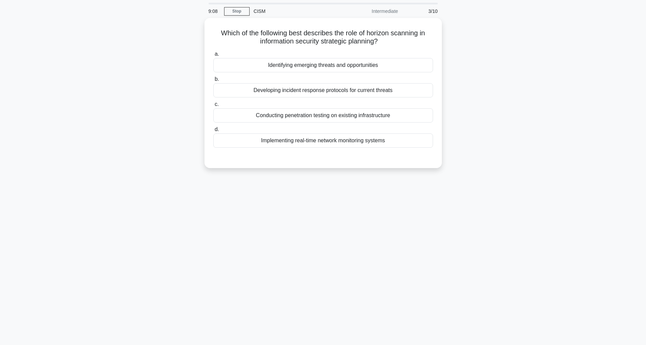
scroll to position [22, 0]
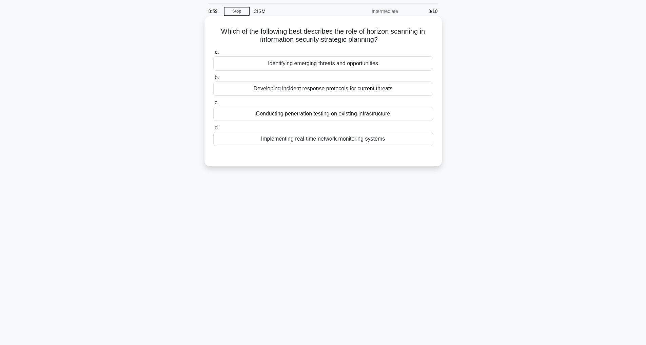
click at [288, 70] on div "Identifying emerging threats and opportunities" at bounding box center [323, 63] width 220 height 14
click at [213, 55] on input "a. Identifying emerging threats and opportunities" at bounding box center [213, 52] width 0 height 4
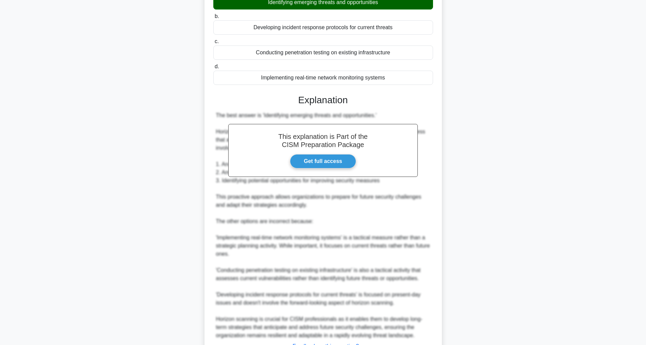
scroll to position [139, 0]
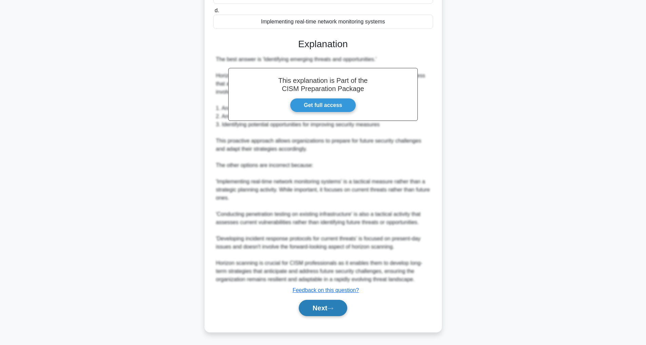
click at [318, 310] on button "Next" at bounding box center [323, 308] width 49 height 16
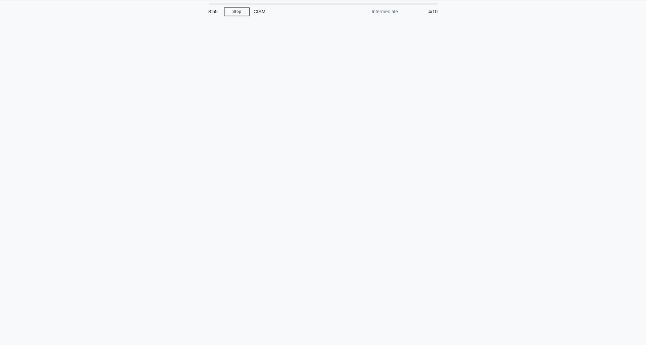
scroll to position [22, 0]
click at [345, 83] on div "8:53 Stop CISM Intermediate 4/10" at bounding box center [323, 172] width 448 height 339
